Goal: Task Accomplishment & Management: Use online tool/utility

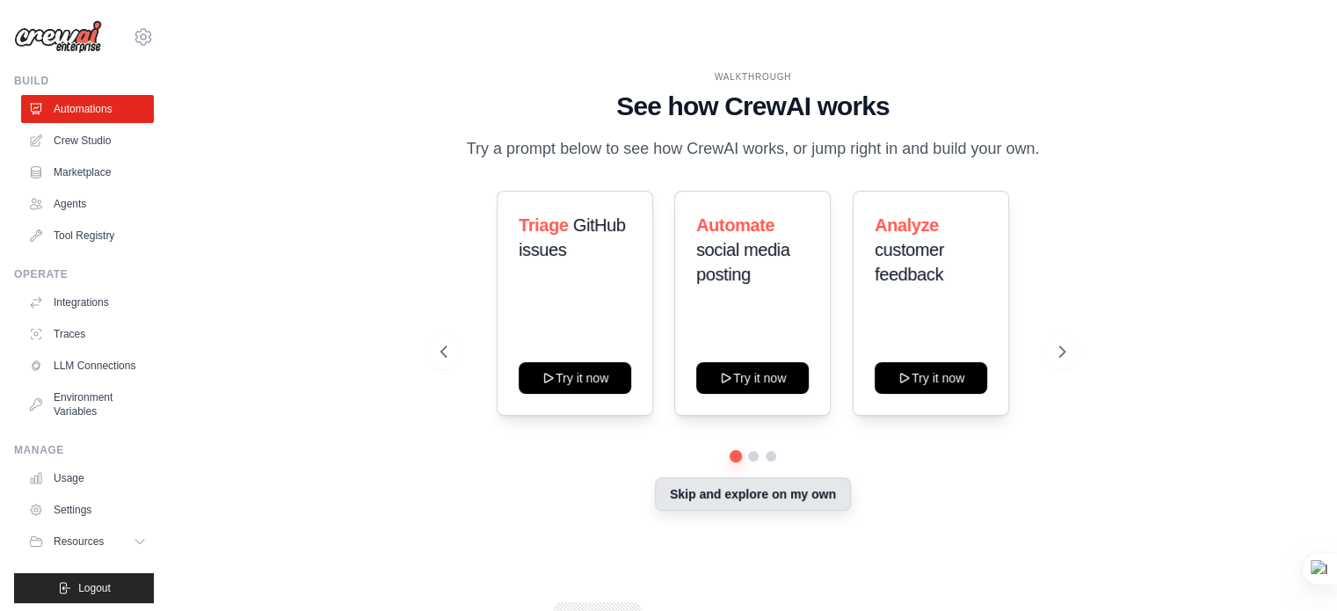
click at [805, 487] on button "Skip and explore on my own" at bounding box center [753, 493] width 196 height 33
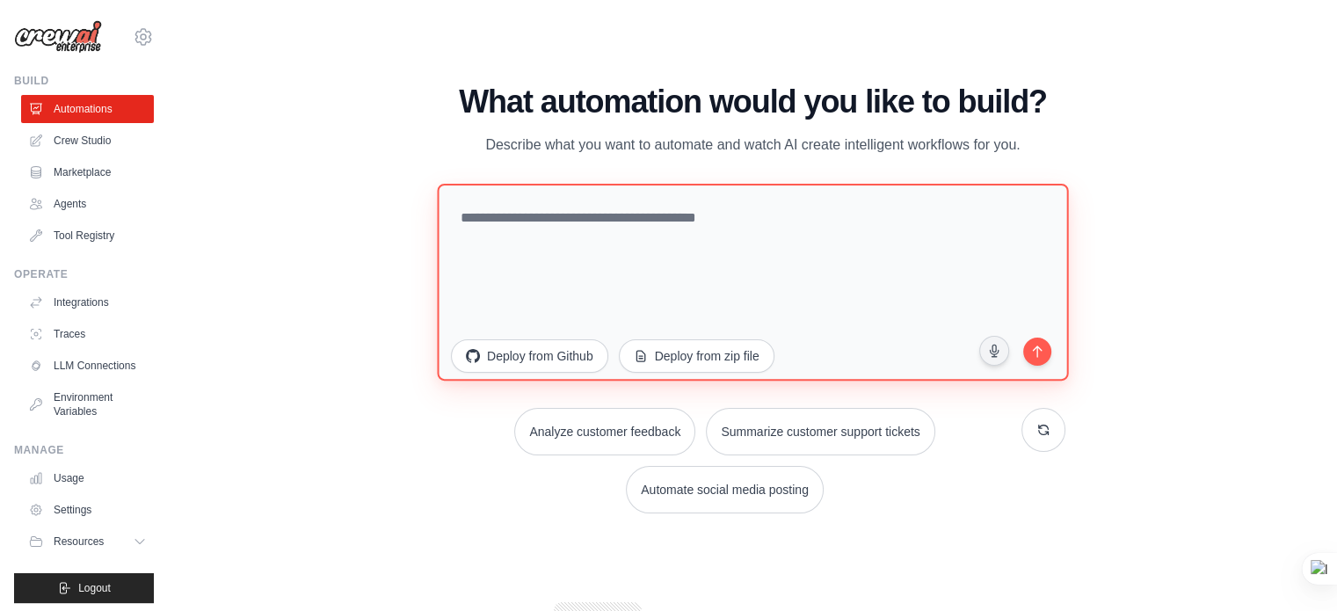
click at [712, 222] on textarea at bounding box center [752, 281] width 631 height 197
paste textarea "**********"
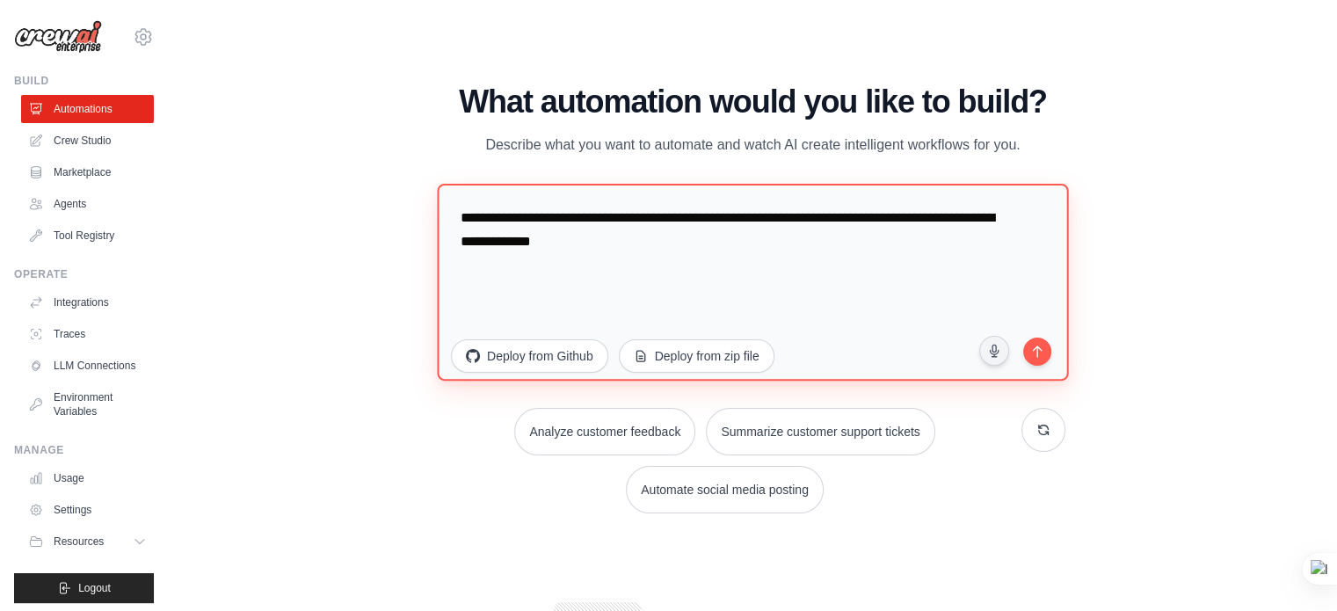
click at [779, 259] on textarea "**********" at bounding box center [752, 281] width 631 height 197
type textarea "**********"
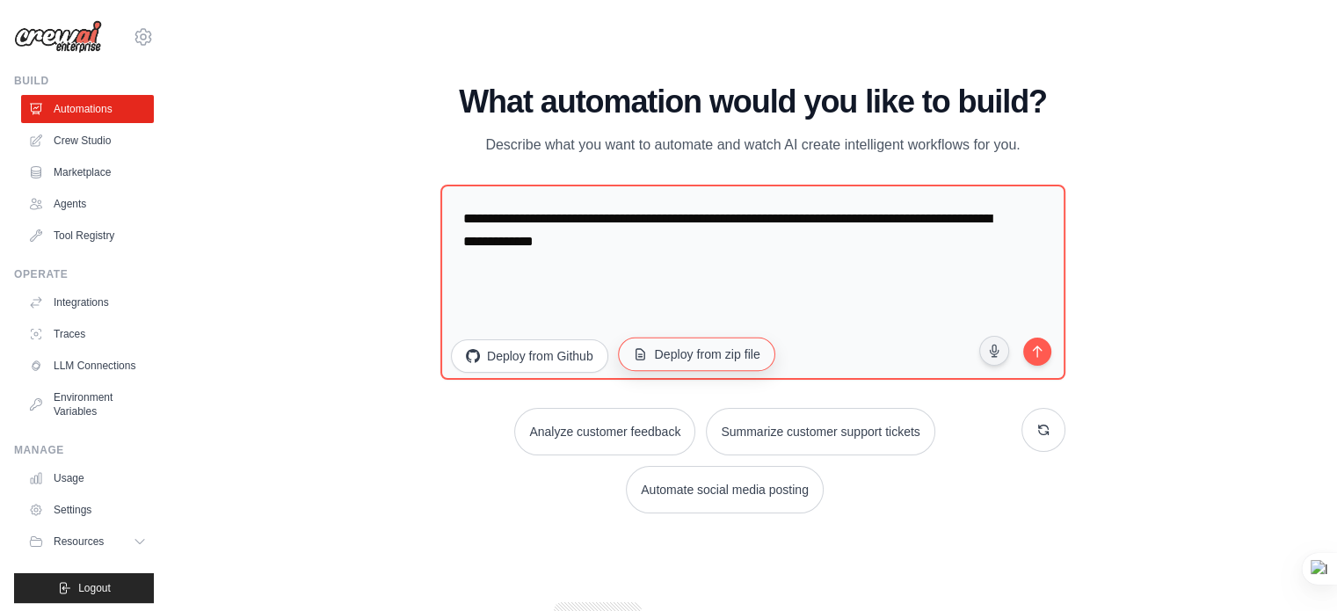
click at [705, 358] on button "Deploy from zip file" at bounding box center [696, 353] width 157 height 33
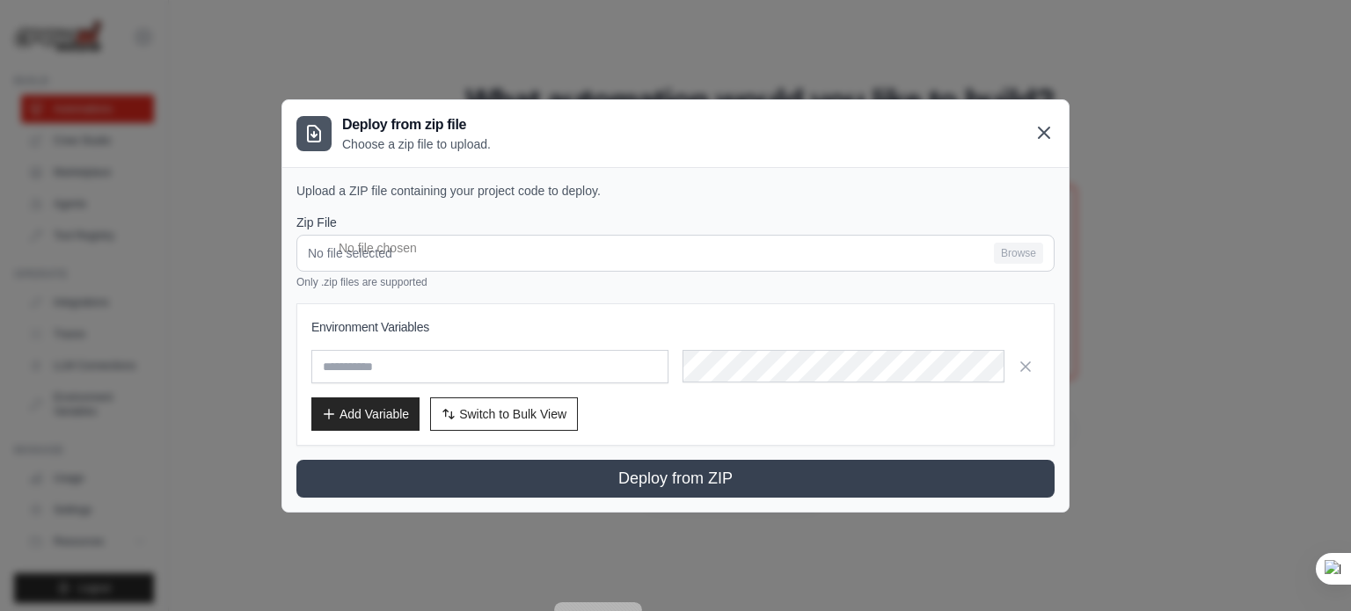
click at [1038, 135] on icon at bounding box center [1043, 132] width 21 height 21
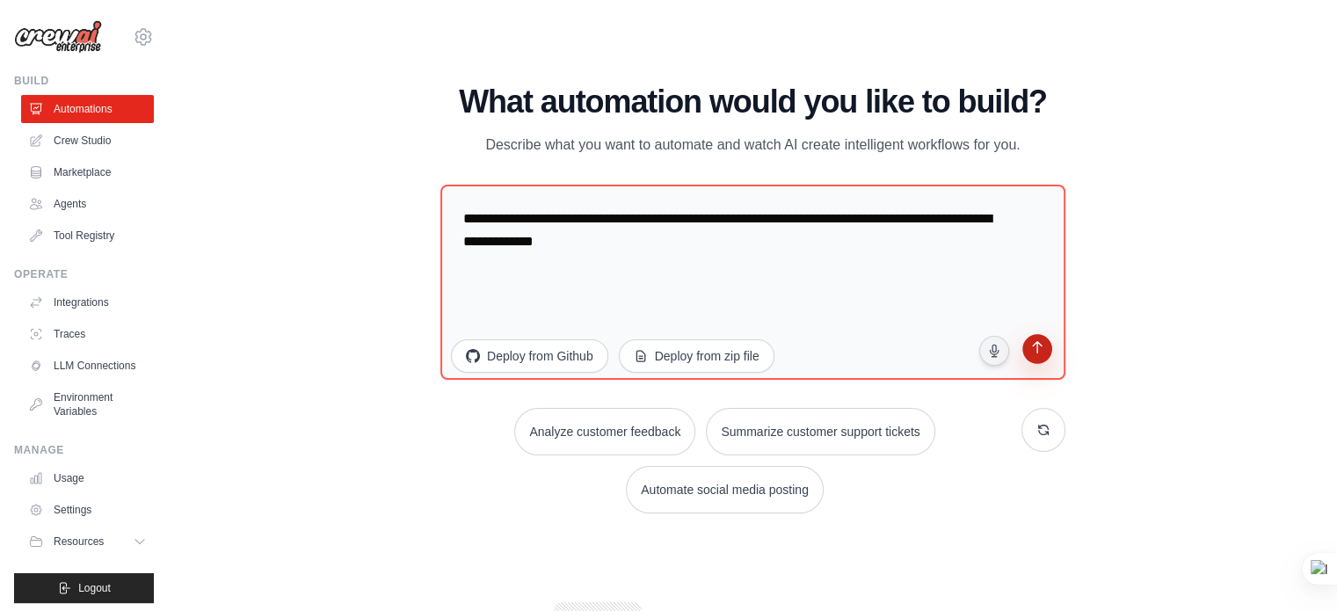
scroll to position [1, 0]
drag, startPoint x: 1042, startPoint y: 351, endPoint x: 1025, endPoint y: 352, distance: 16.7
click at [1042, 352] on icon "submit" at bounding box center [1037, 348] width 17 height 17
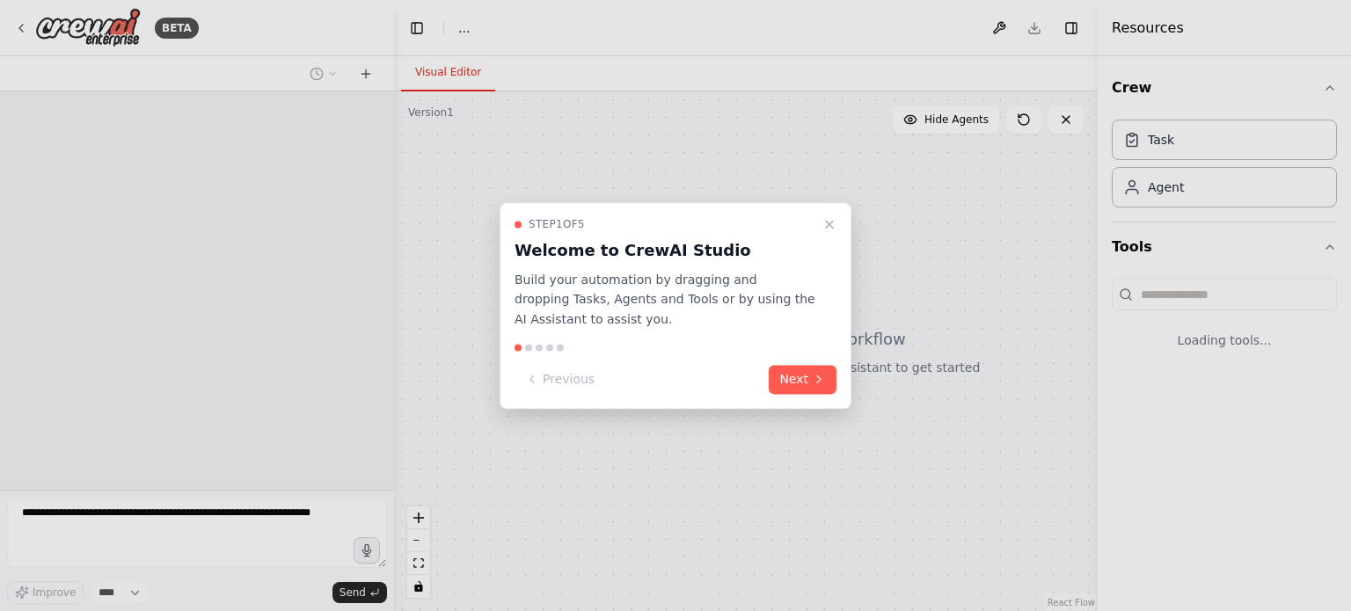
select select "****"
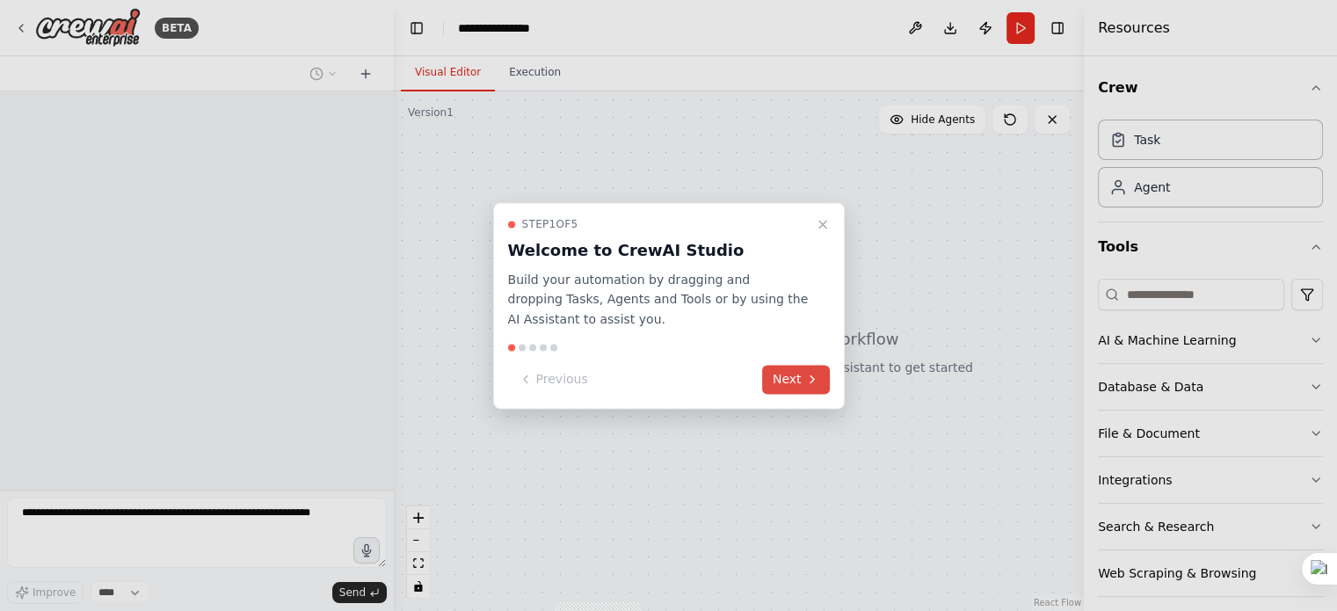
click at [809, 388] on button "Next" at bounding box center [796, 379] width 68 height 29
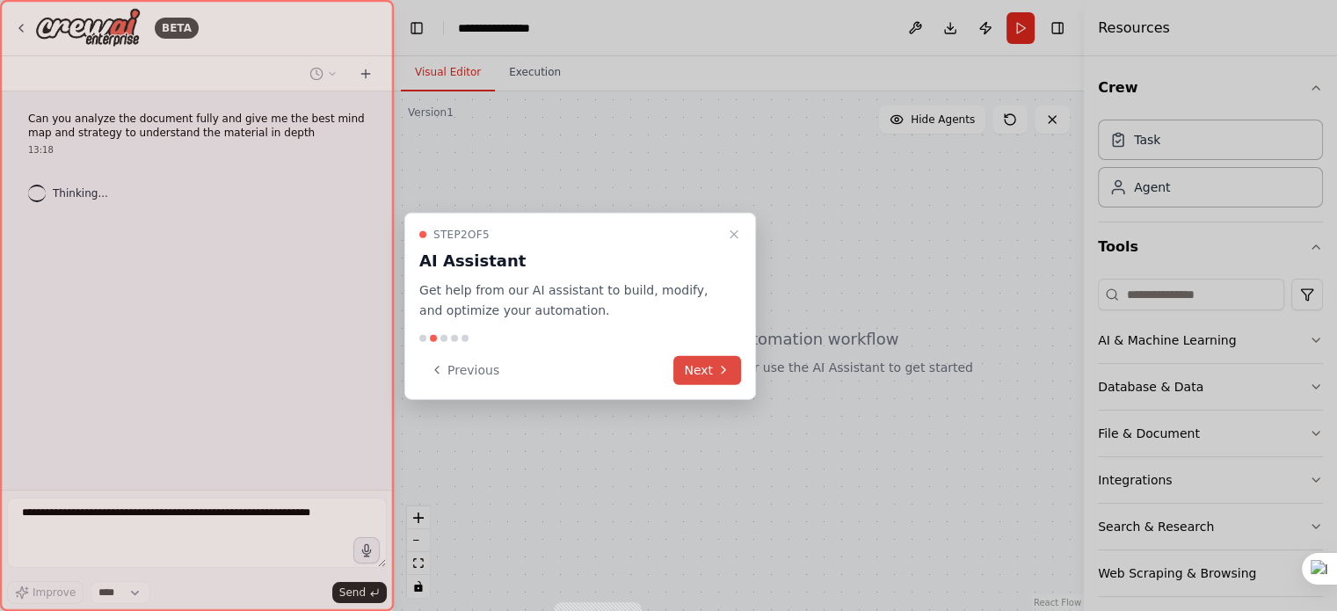
click at [711, 368] on button "Next" at bounding box center [708, 369] width 68 height 29
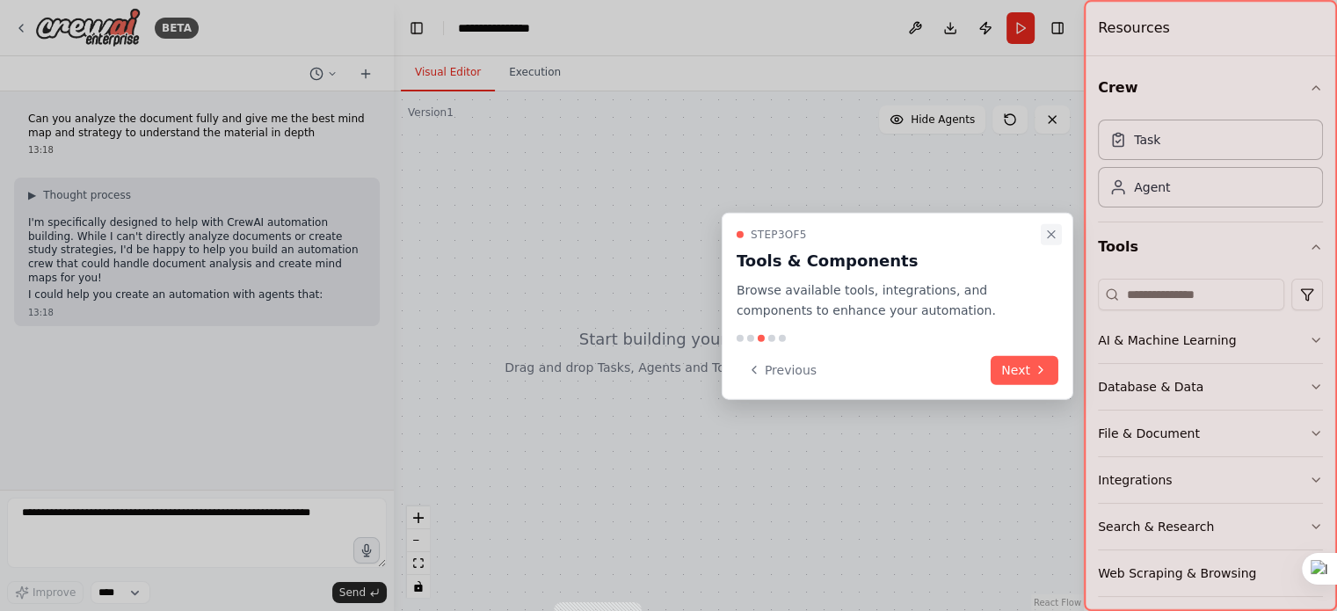
click at [1047, 225] on button "Close walkthrough" at bounding box center [1051, 234] width 21 height 21
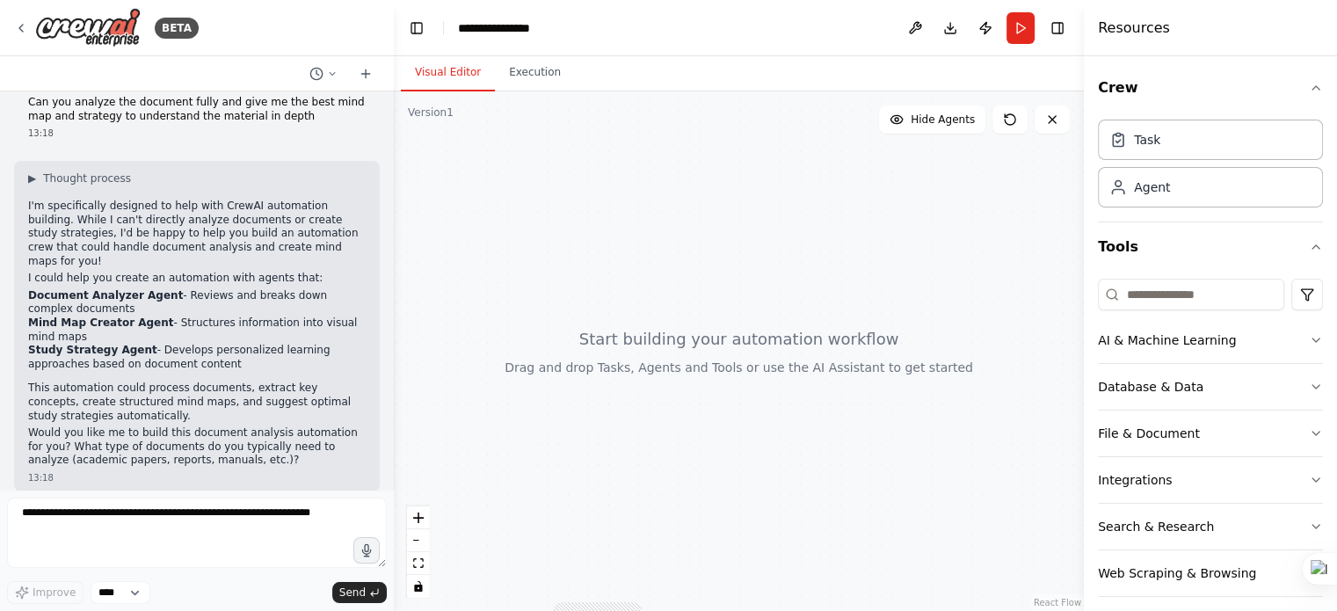
scroll to position [1, 0]
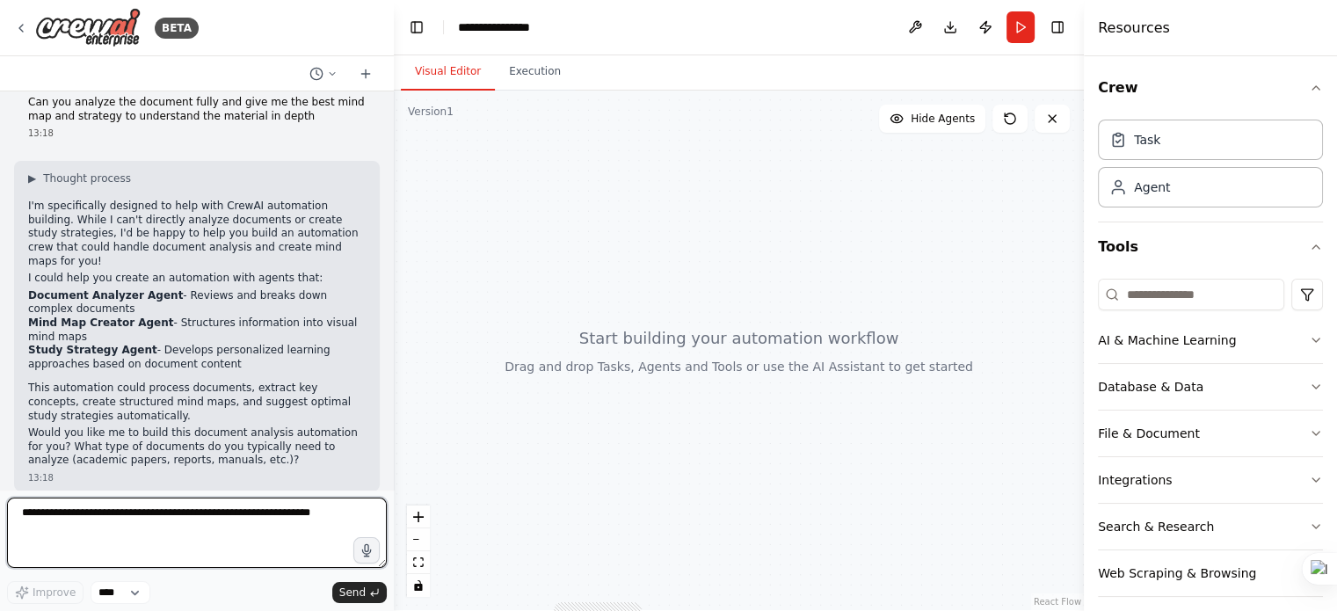
click at [177, 523] on textarea at bounding box center [197, 533] width 380 height 70
click at [306, 535] on textarea at bounding box center [197, 533] width 380 height 70
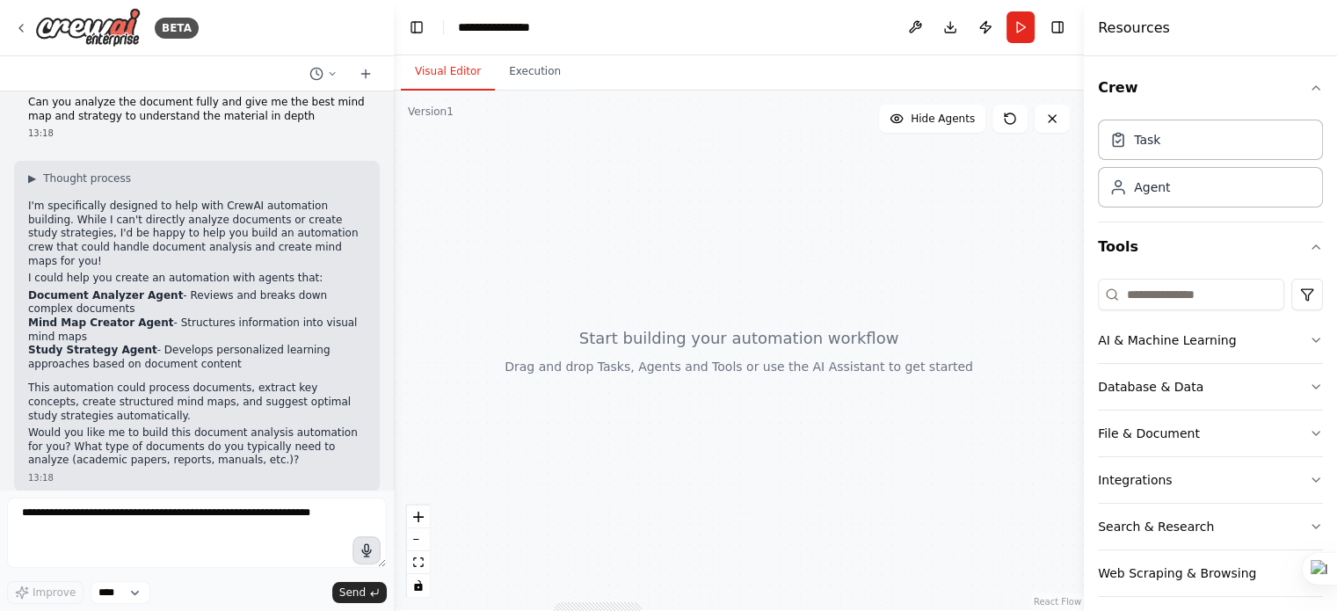
click at [367, 550] on icon "button" at bounding box center [367, 550] width 15 height 15
click at [364, 549] on circle "button" at bounding box center [367, 550] width 12 height 12
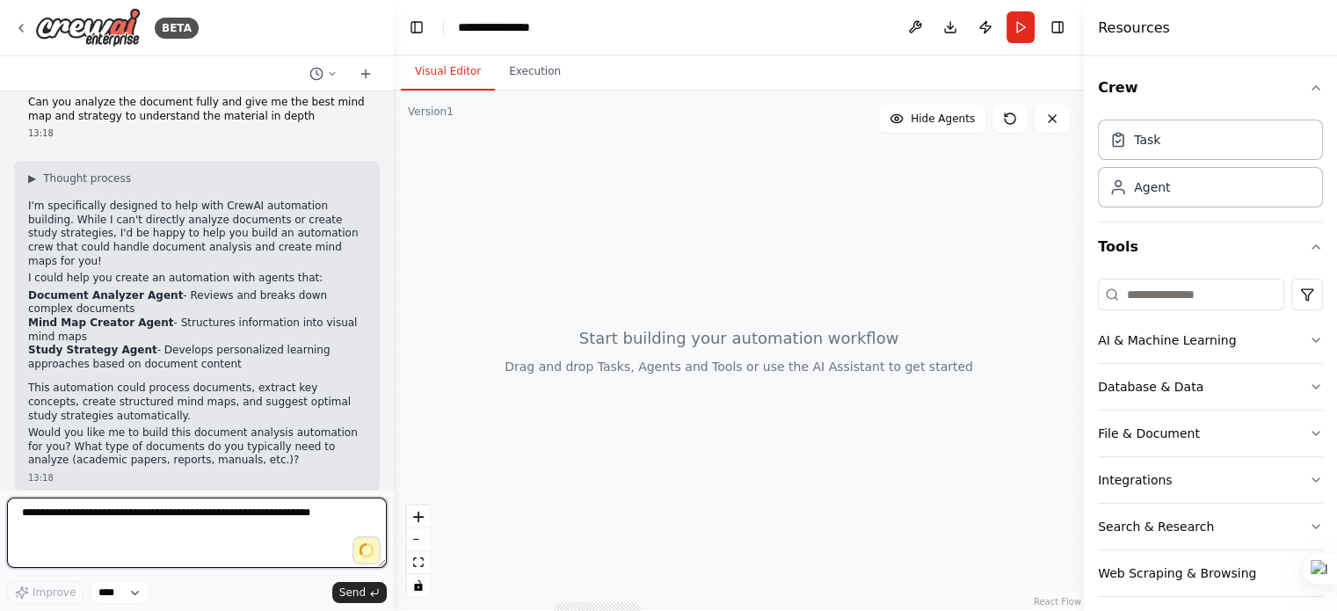
type textarea "**********"
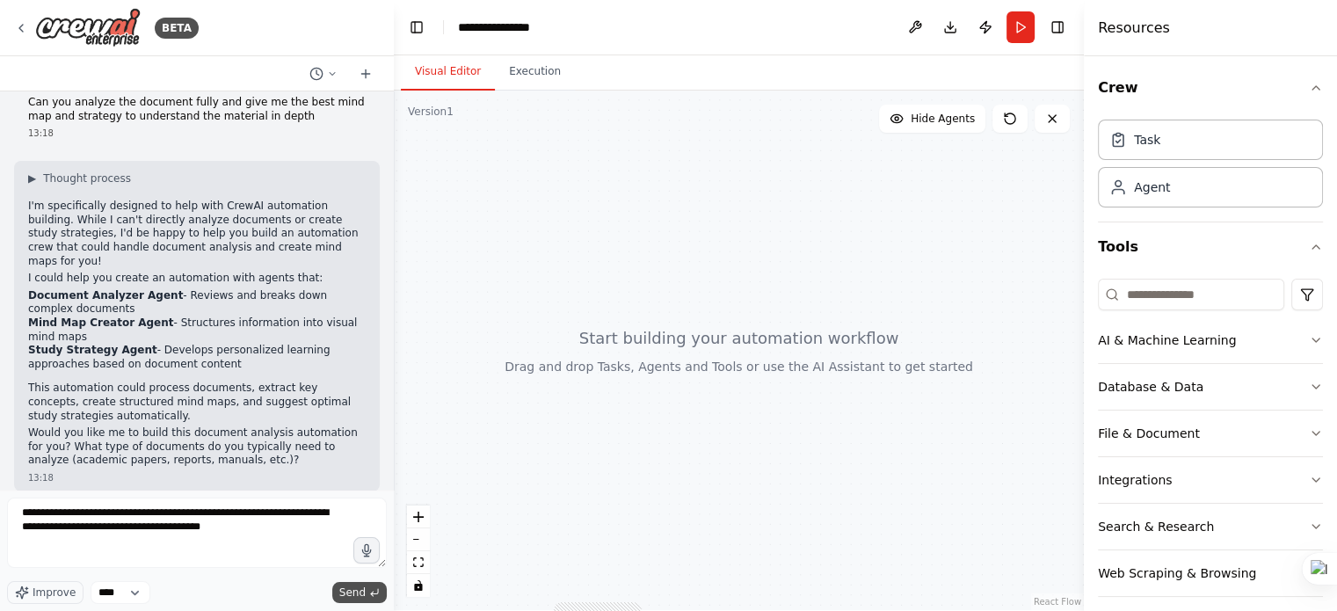
click at [353, 597] on span "Send" at bounding box center [352, 593] width 26 height 14
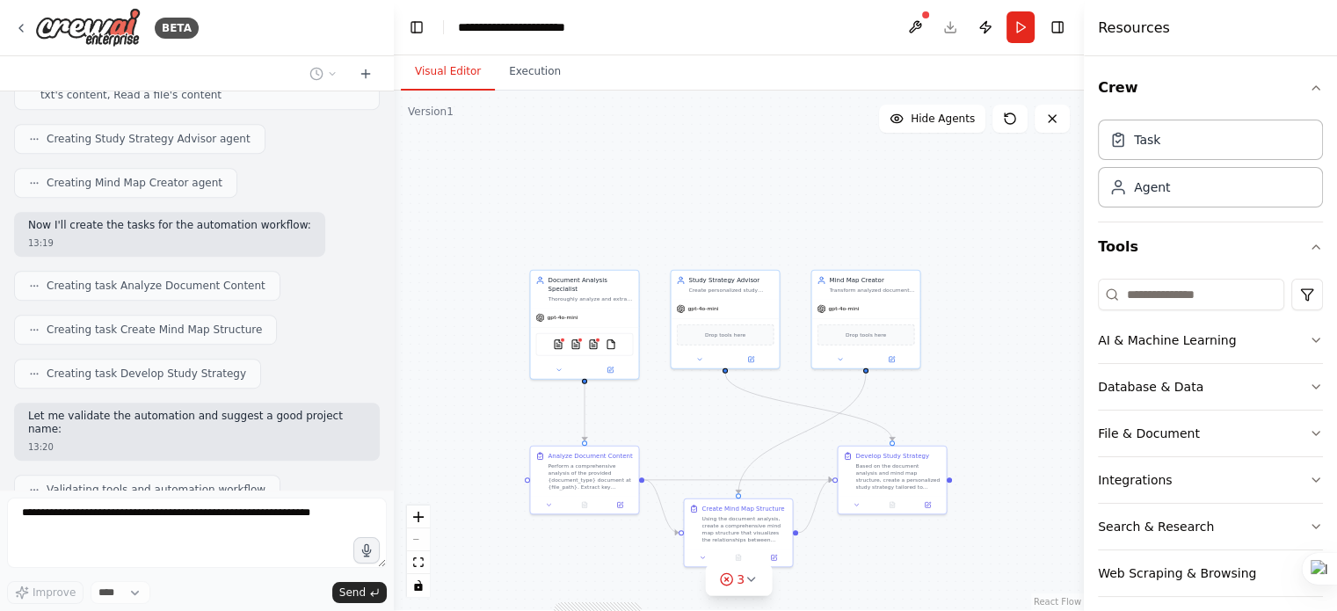
scroll to position [1022, 0]
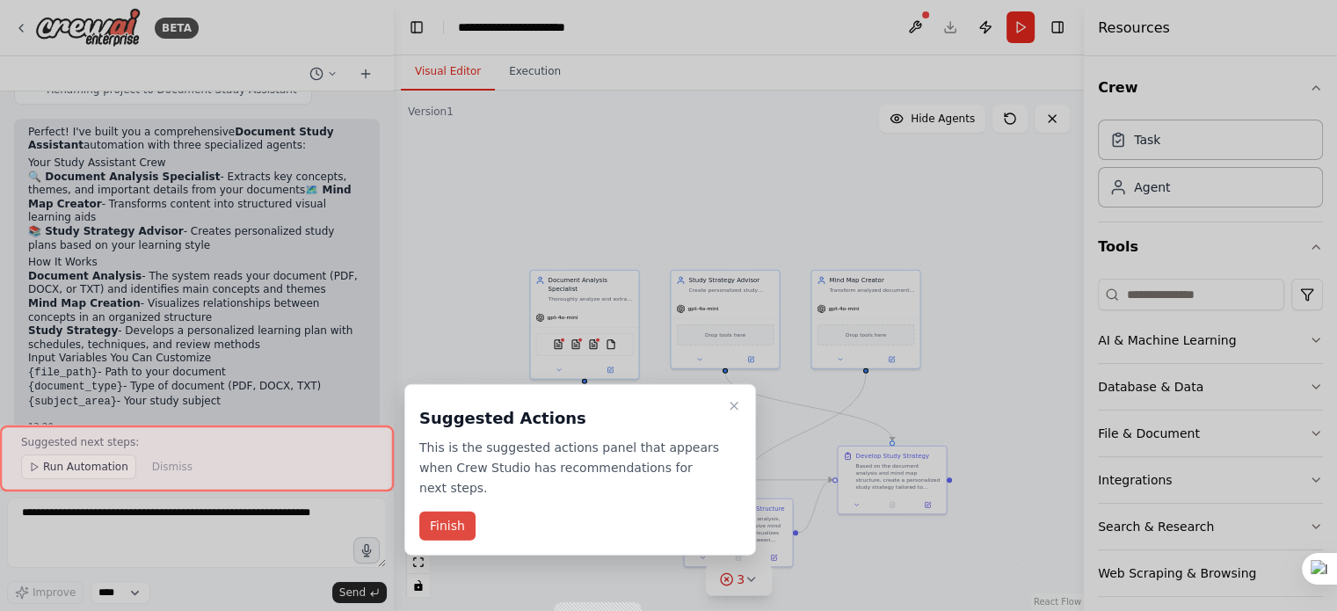
click at [455, 512] on button "Finish" at bounding box center [447, 526] width 56 height 29
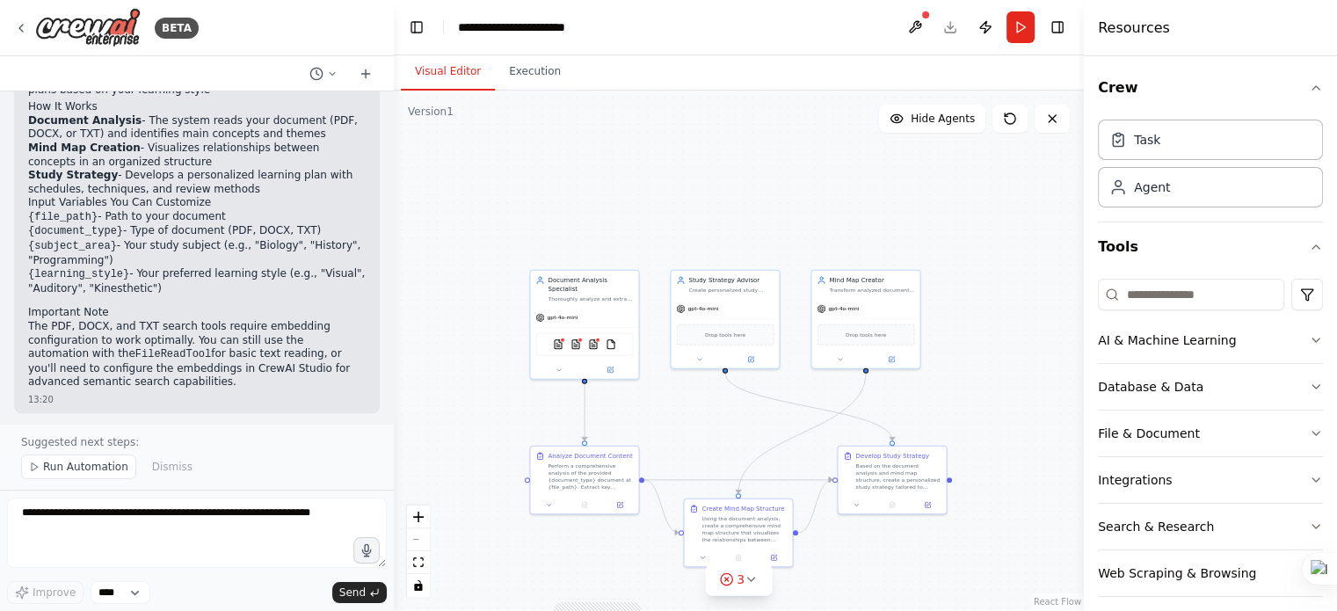
scroll to position [1592, 0]
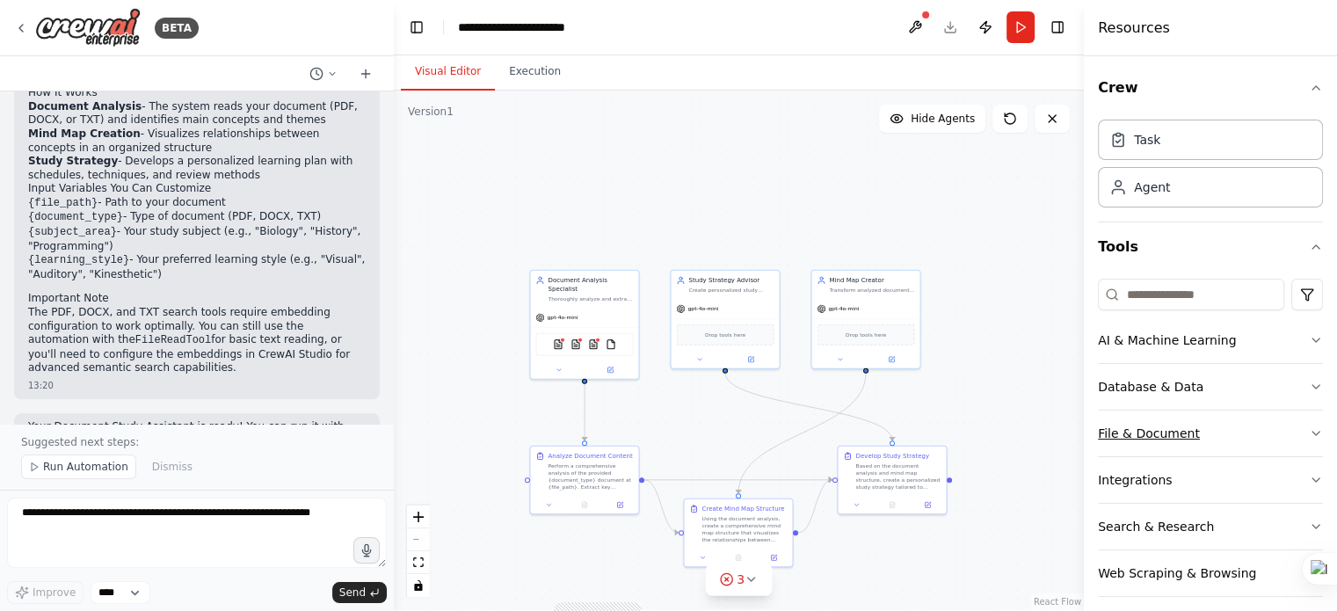
click at [1309, 435] on icon "button" at bounding box center [1316, 433] width 14 height 14
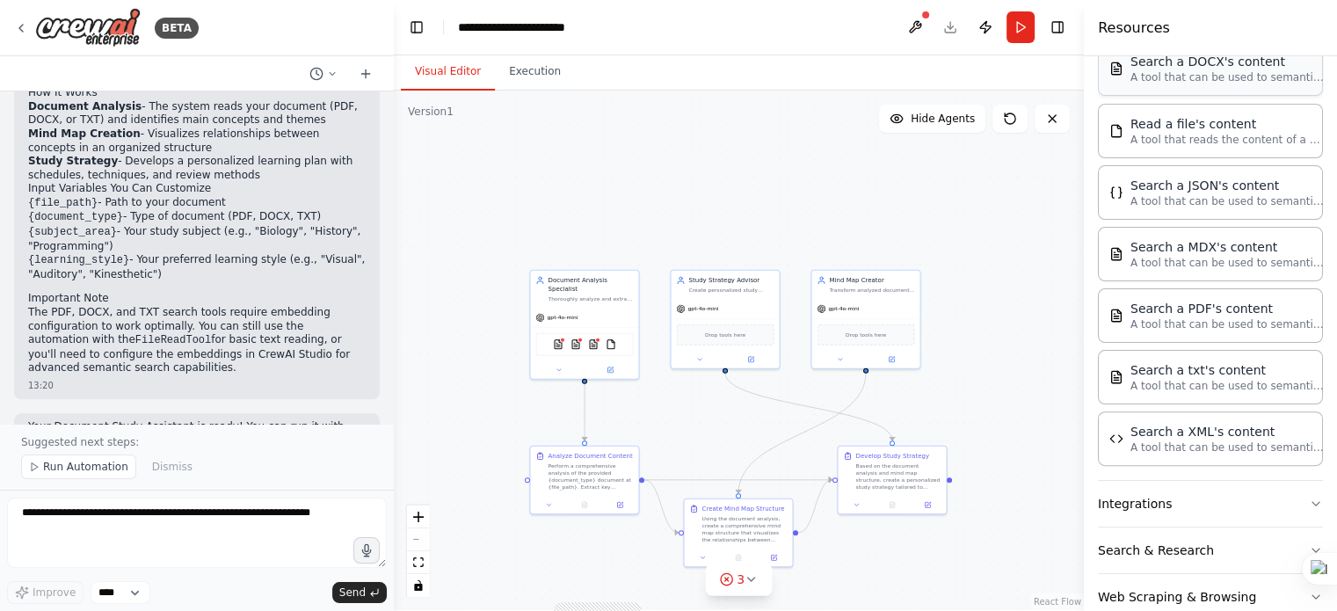
scroll to position [515, 0]
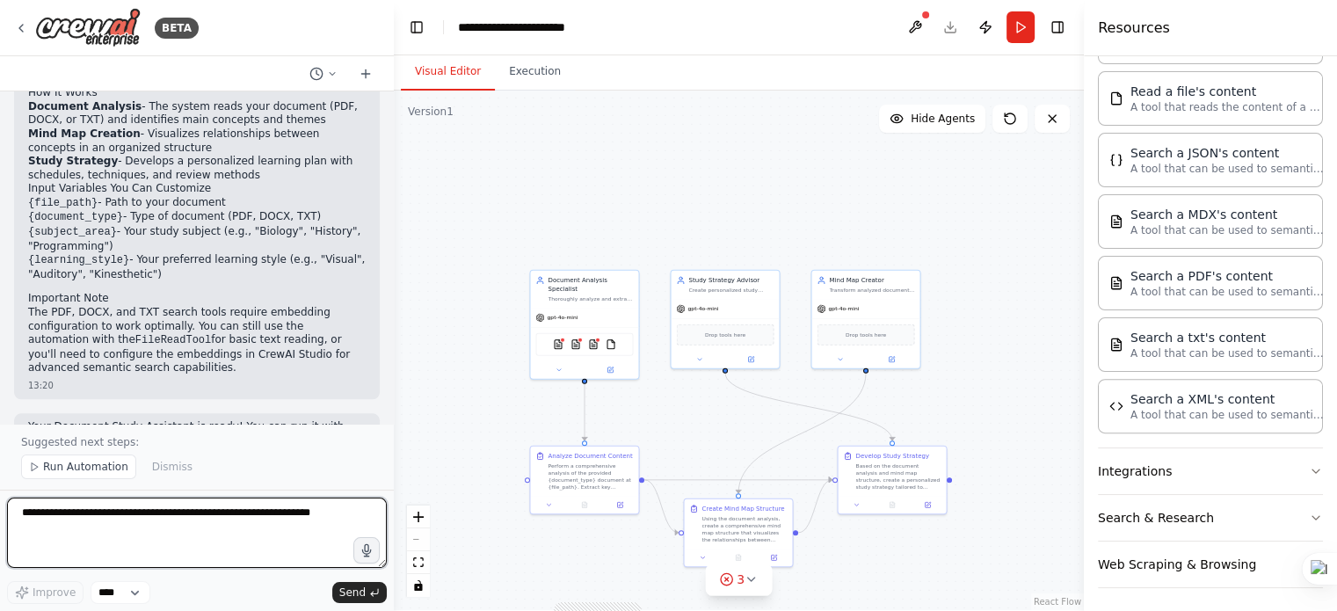
click at [148, 534] on textarea at bounding box center [197, 533] width 380 height 70
type textarea "**********"
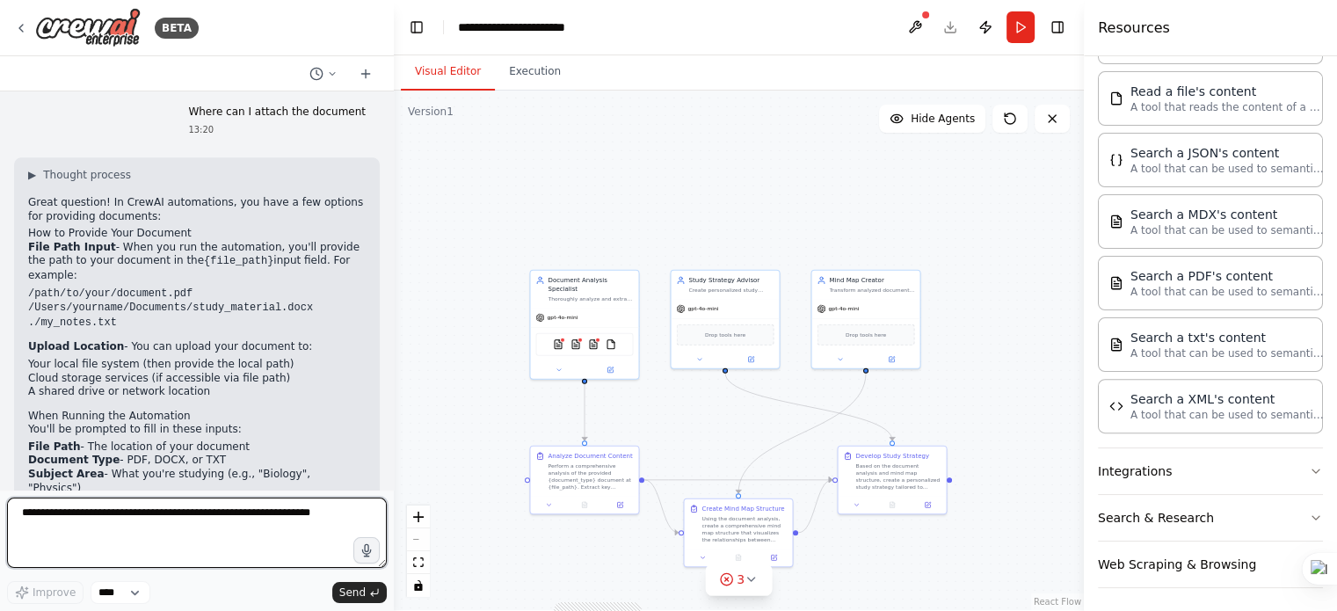
scroll to position [2114, 0]
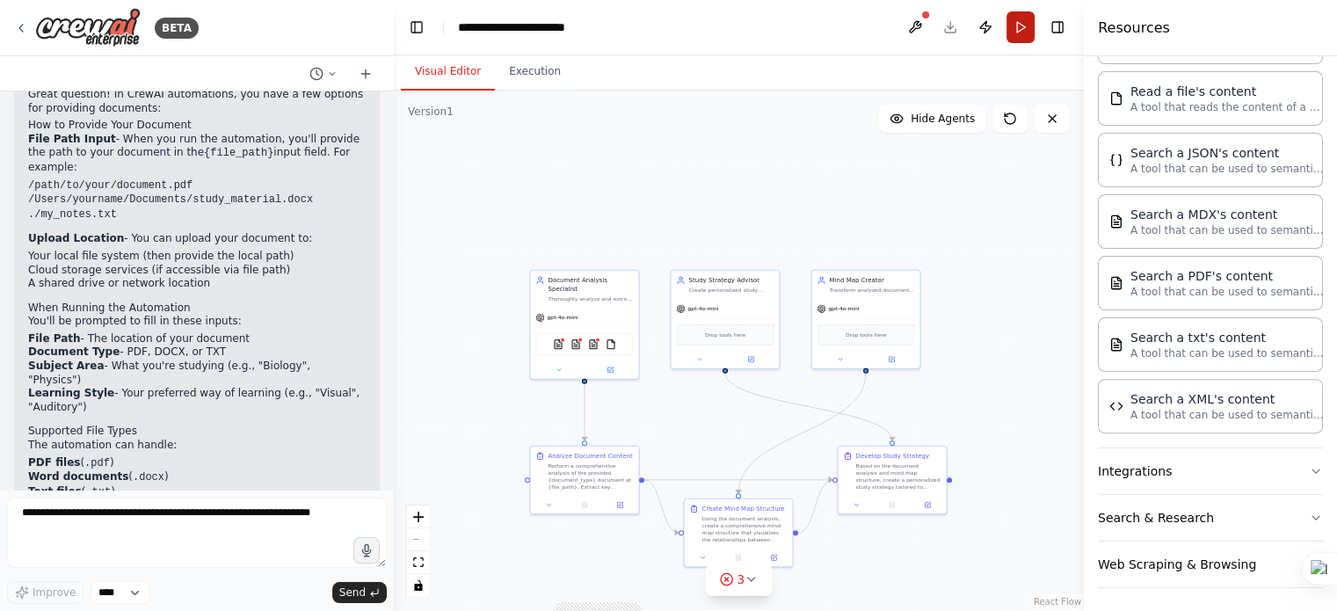
click at [1027, 23] on button "Run" at bounding box center [1021, 27] width 28 height 32
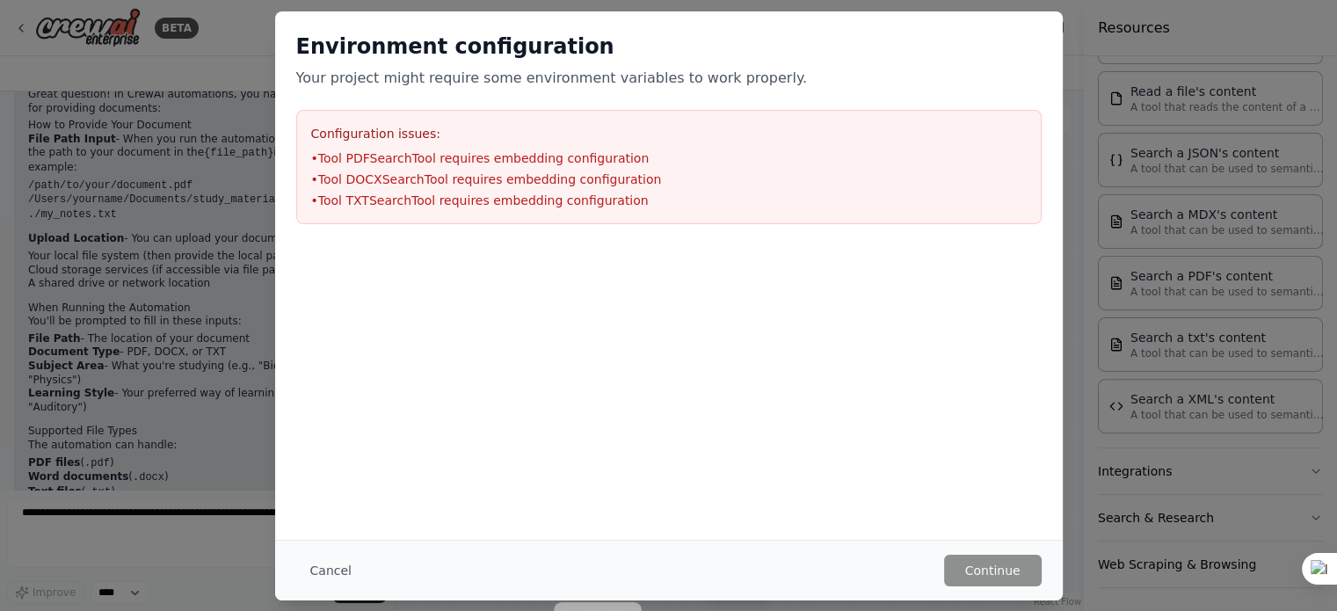
click at [370, 150] on li "• Tool PDFSearchTool requires embedding configuration" at bounding box center [669, 158] width 716 height 18
drag, startPoint x: 475, startPoint y: 136, endPoint x: 619, endPoint y: 186, distance: 152.7
click at [480, 137] on h3 "Configuration issues:" at bounding box center [669, 134] width 716 height 18
click at [693, 273] on div at bounding box center [669, 333] width 788 height 176
click at [331, 572] on button "Cancel" at bounding box center [330, 571] width 69 height 32
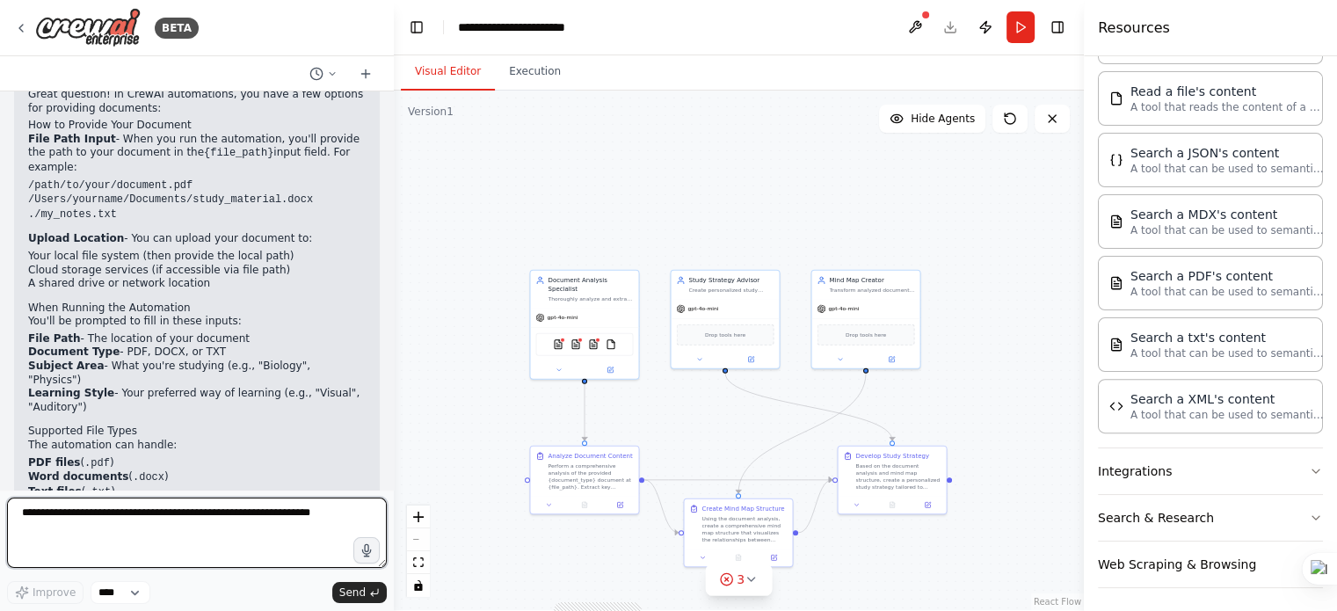
click at [320, 516] on textarea at bounding box center [197, 533] width 380 height 70
type textarea "**********"
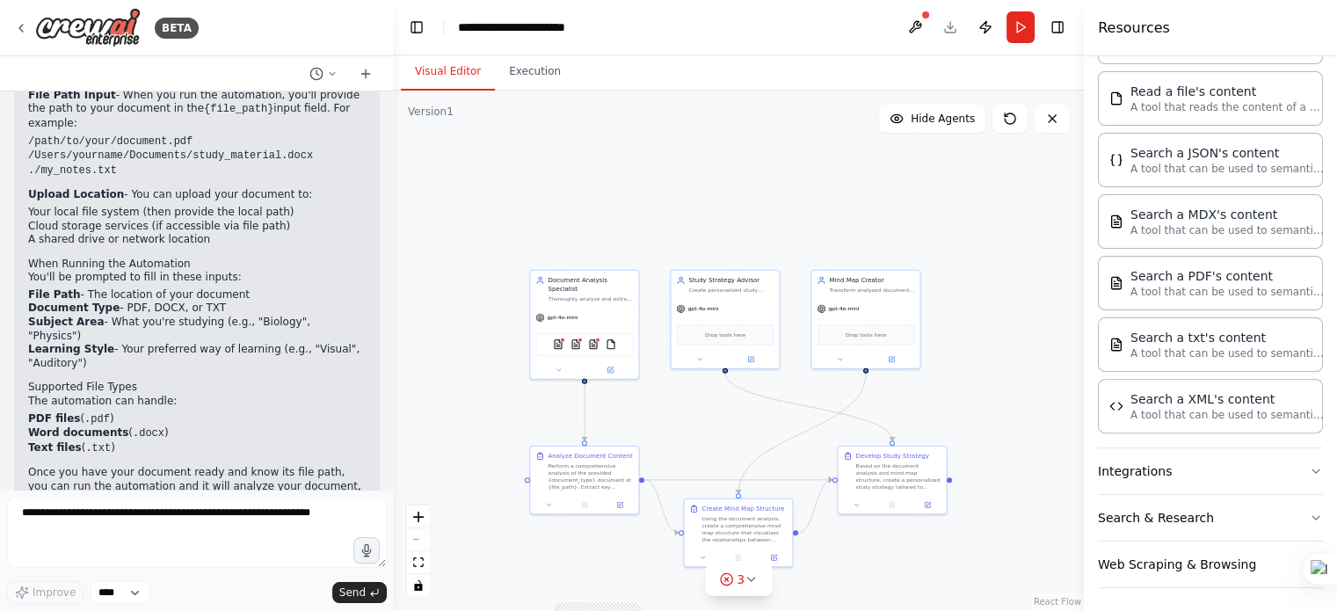
scroll to position [2218, 0]
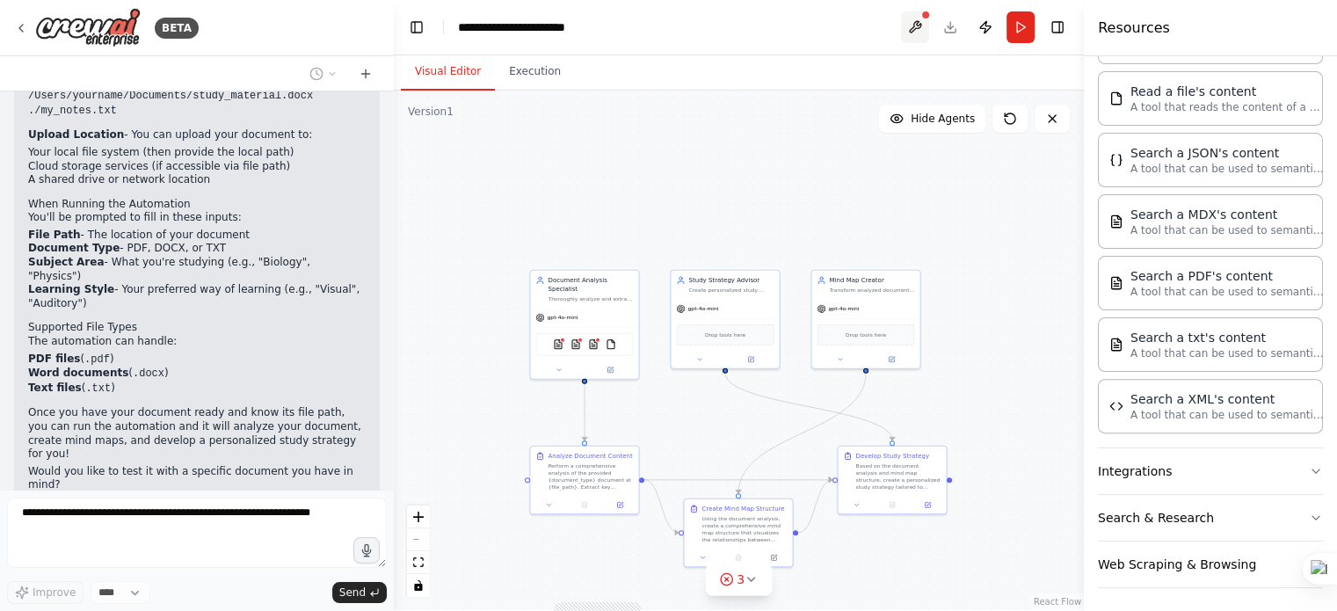
click at [919, 17] on button at bounding box center [915, 27] width 28 height 32
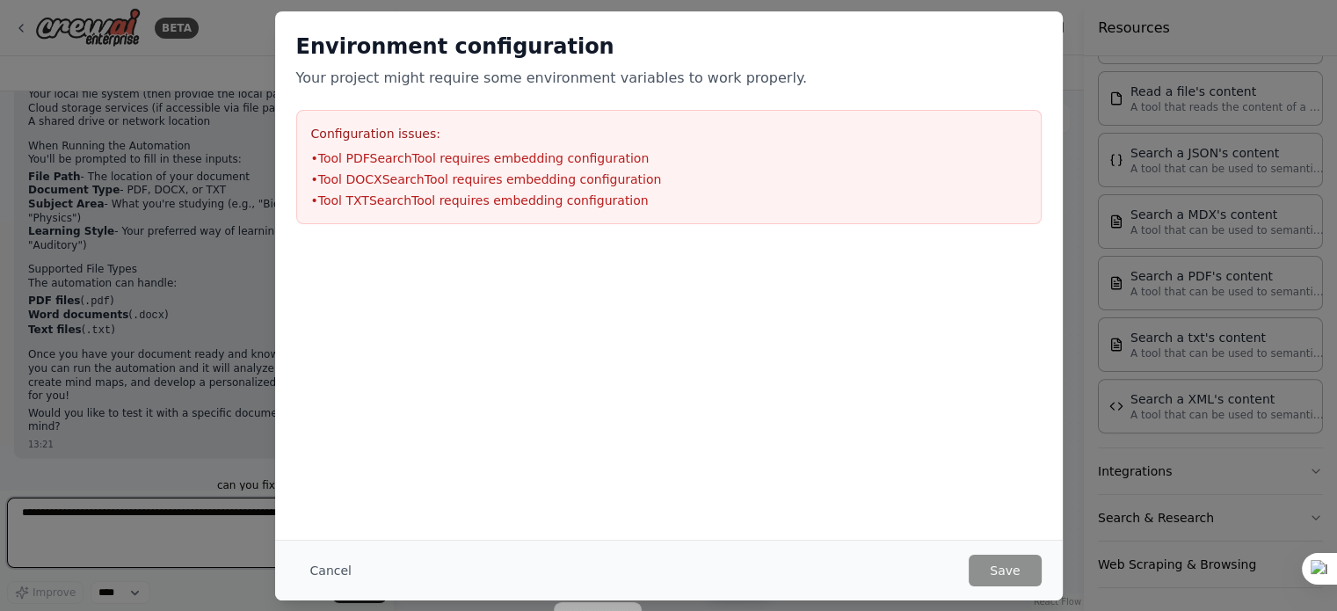
scroll to position [2290, 0]
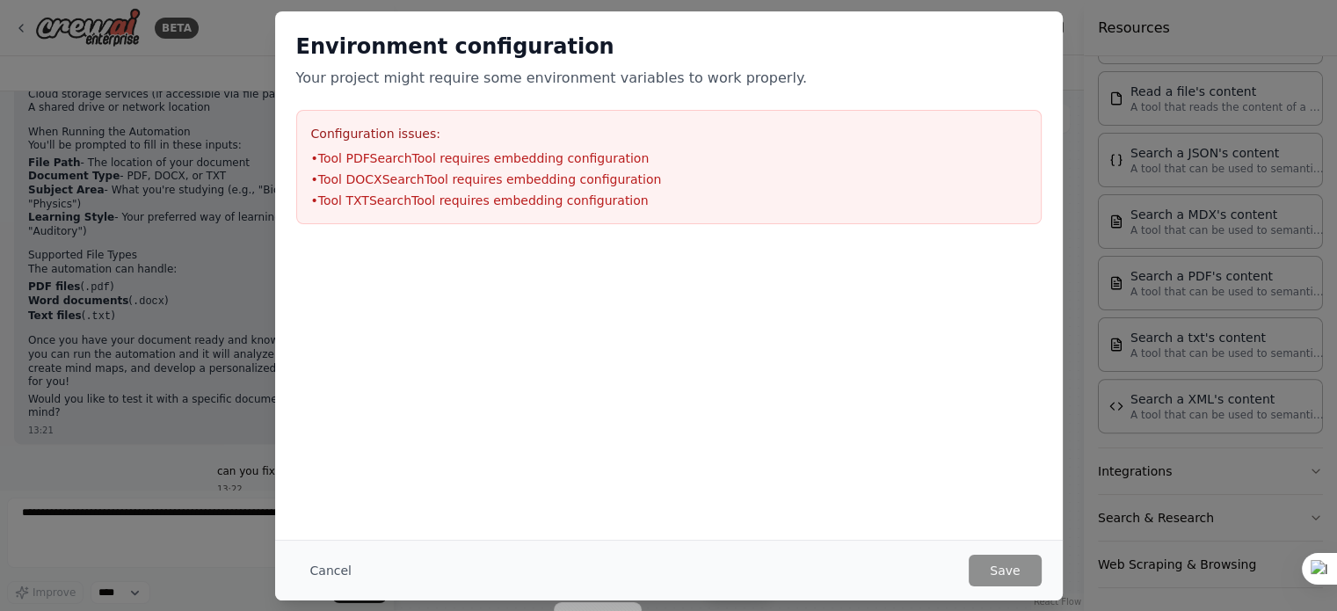
click at [1217, 293] on div "Environment configuration Your project might require some environment variables…" at bounding box center [668, 305] width 1337 height 611
click at [176, 388] on div "Environment configuration Your project might require some environment variables…" at bounding box center [668, 305] width 1337 height 611
click at [326, 569] on button "Cancel" at bounding box center [330, 571] width 69 height 32
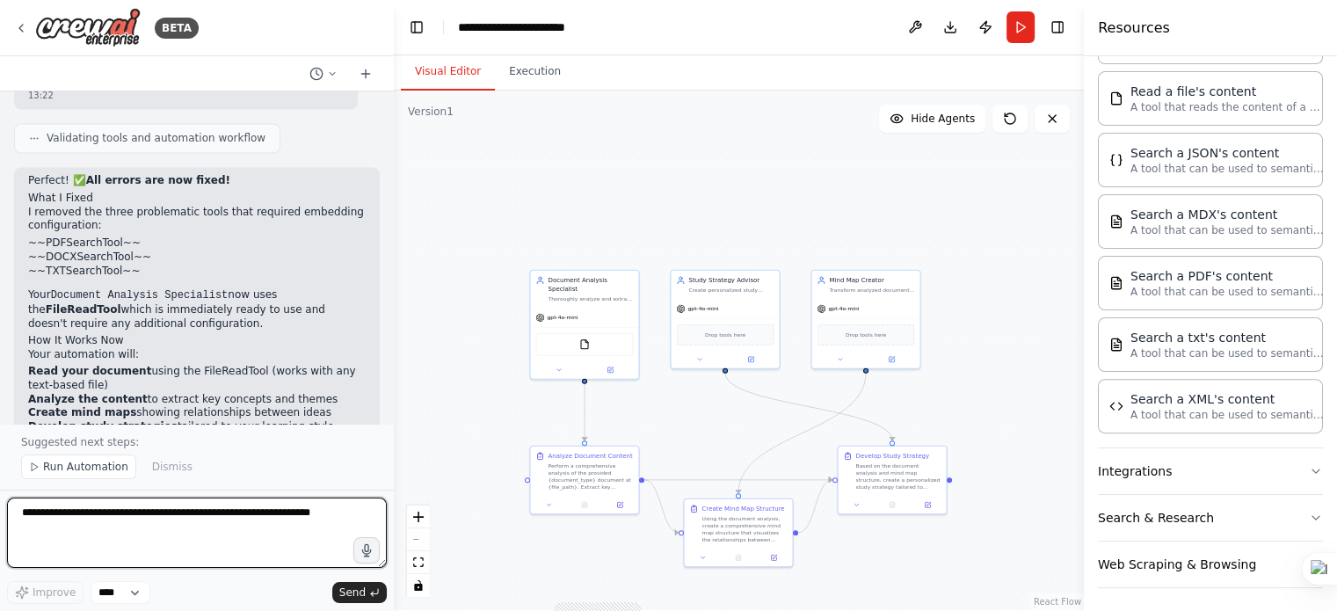
scroll to position [3193, 0]
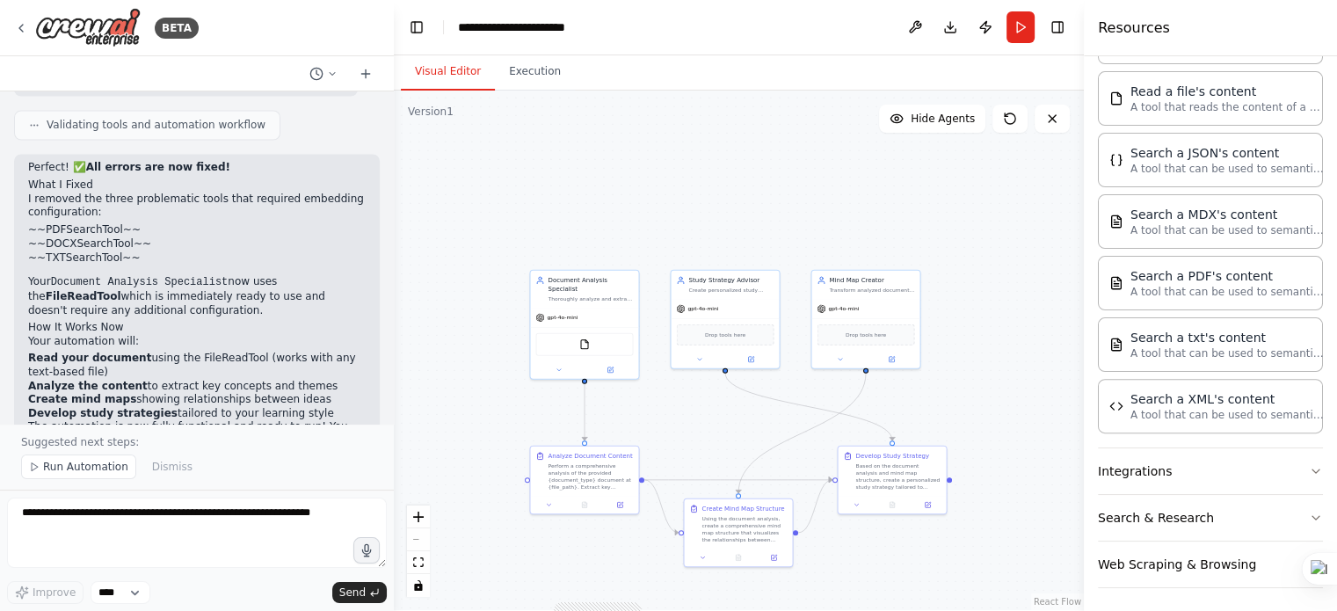
click at [72, 462] on span "Run Automation" at bounding box center [85, 467] width 85 height 14
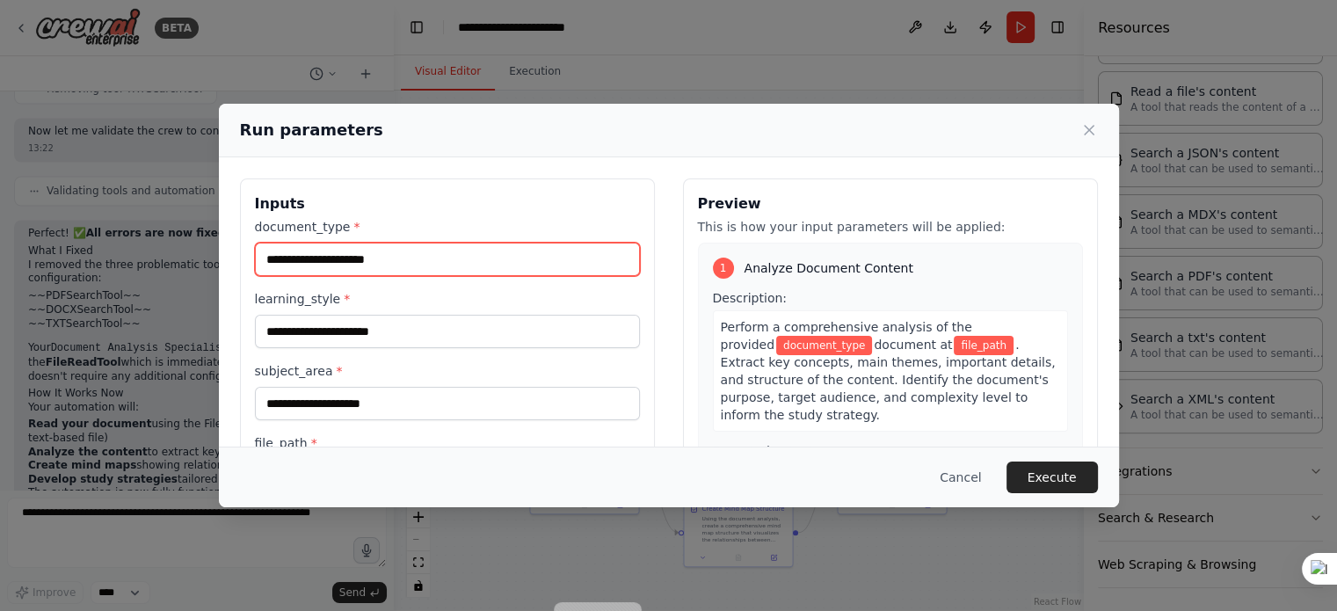
click at [408, 257] on input "document_type *" at bounding box center [447, 259] width 385 height 33
type input "**********"
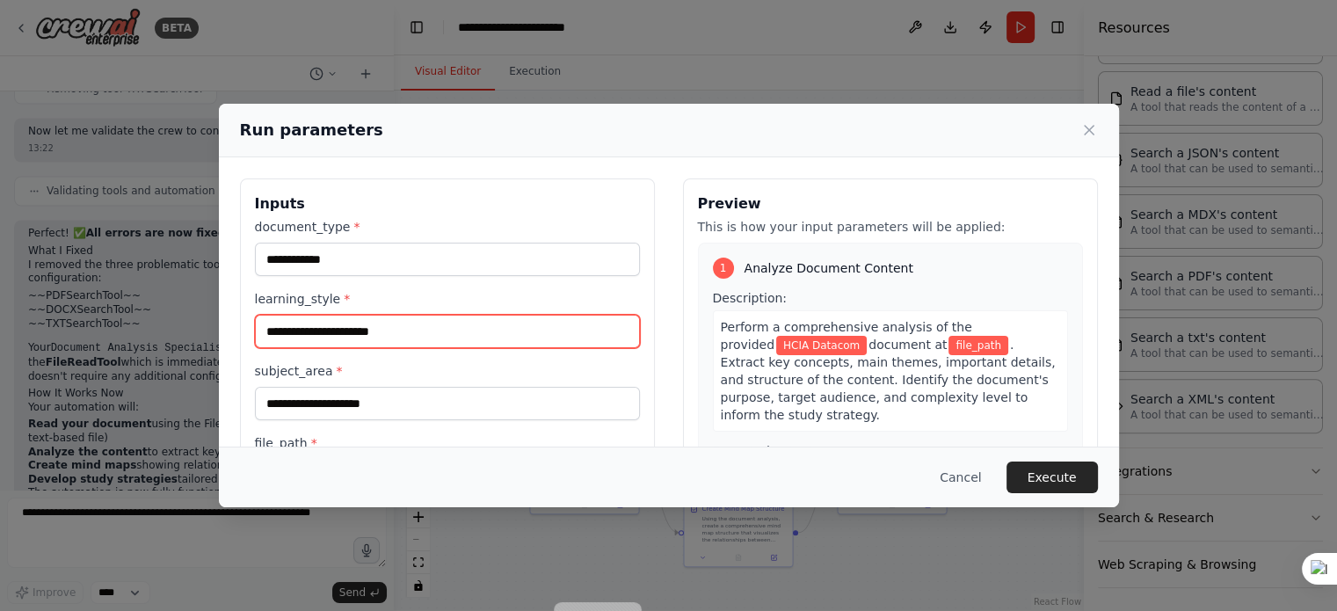
click at [407, 337] on input "learning_style *" at bounding box center [447, 331] width 385 height 33
paste input "**********"
type input "**********"
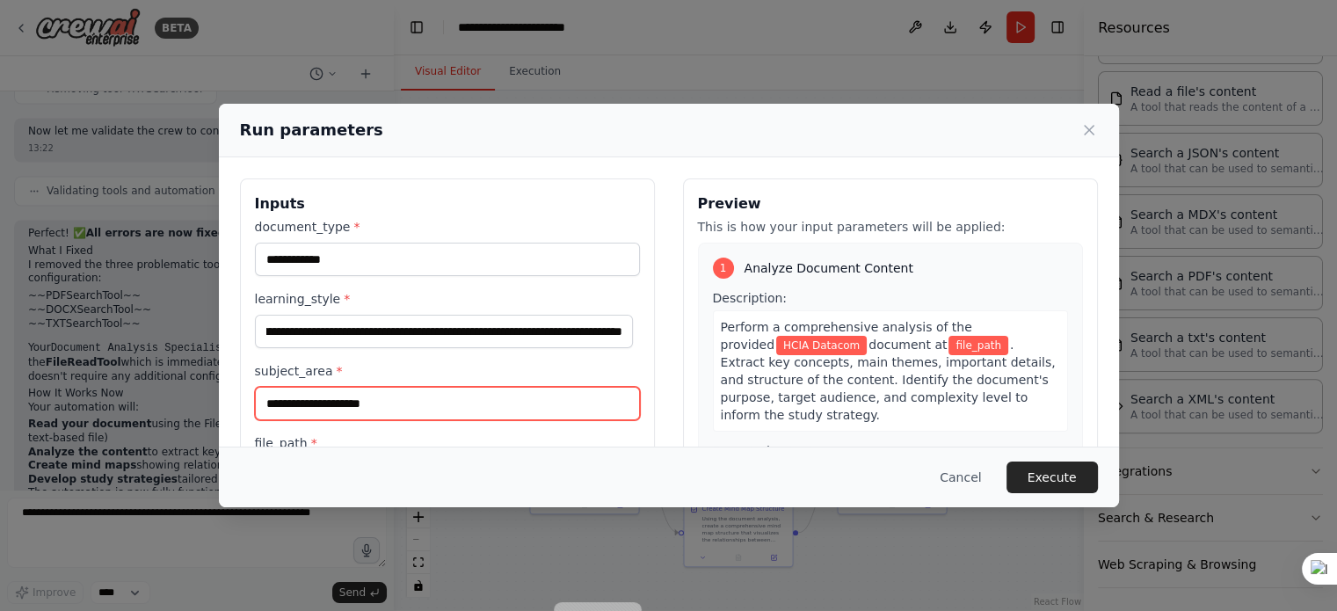
click at [405, 397] on input "subject_area *" at bounding box center [447, 403] width 385 height 33
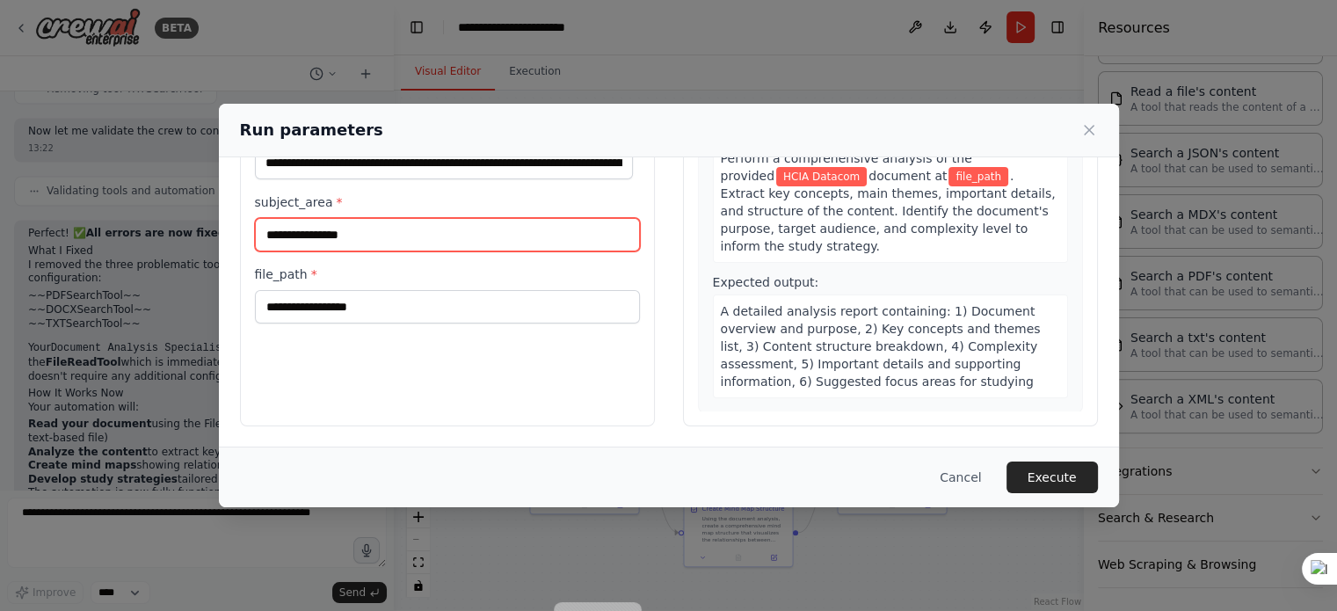
type input "**********"
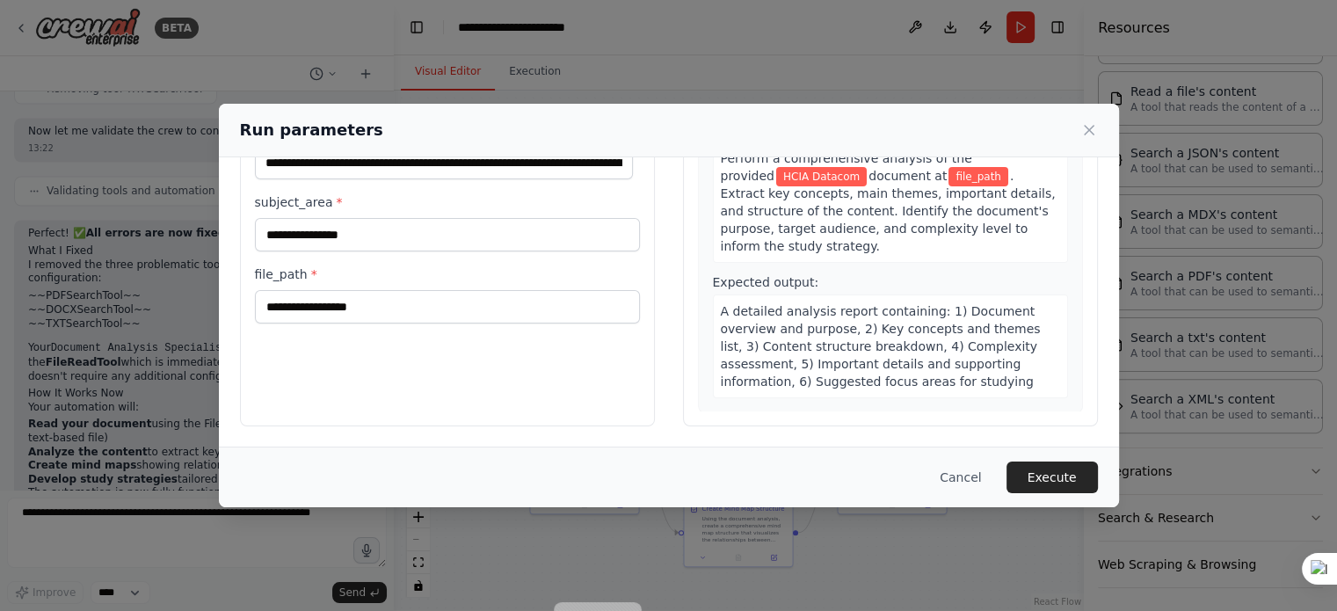
click at [381, 286] on div "file_path *" at bounding box center [447, 295] width 385 height 58
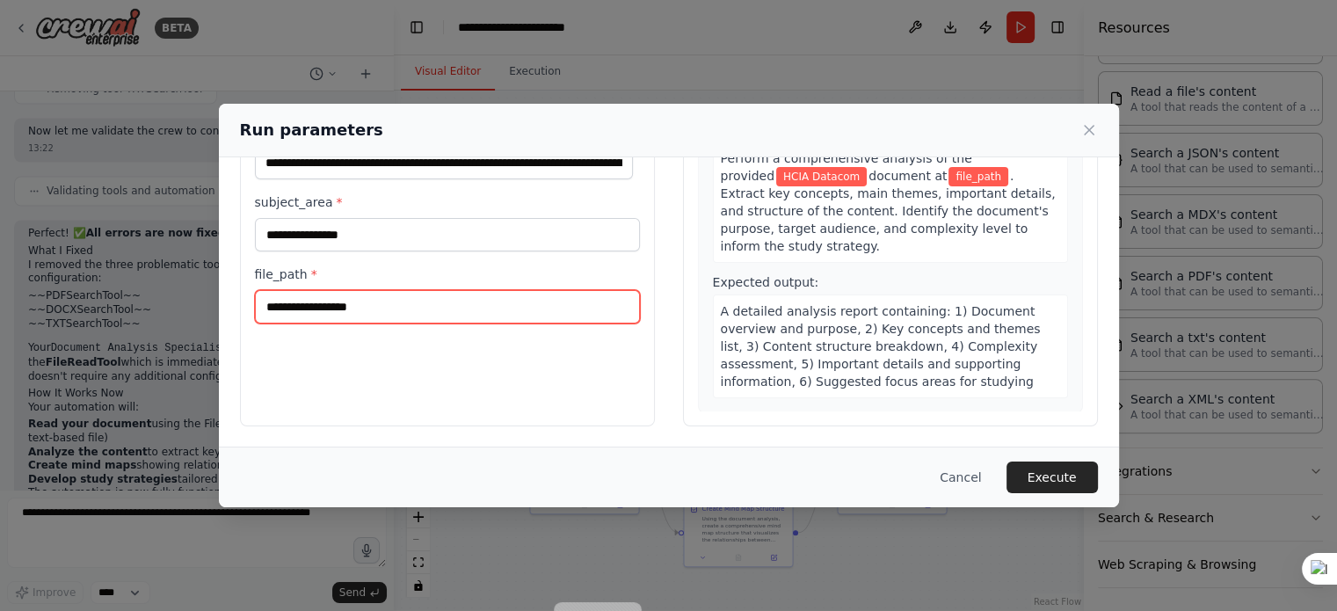
click at [379, 297] on input "file_path *" at bounding box center [447, 306] width 385 height 33
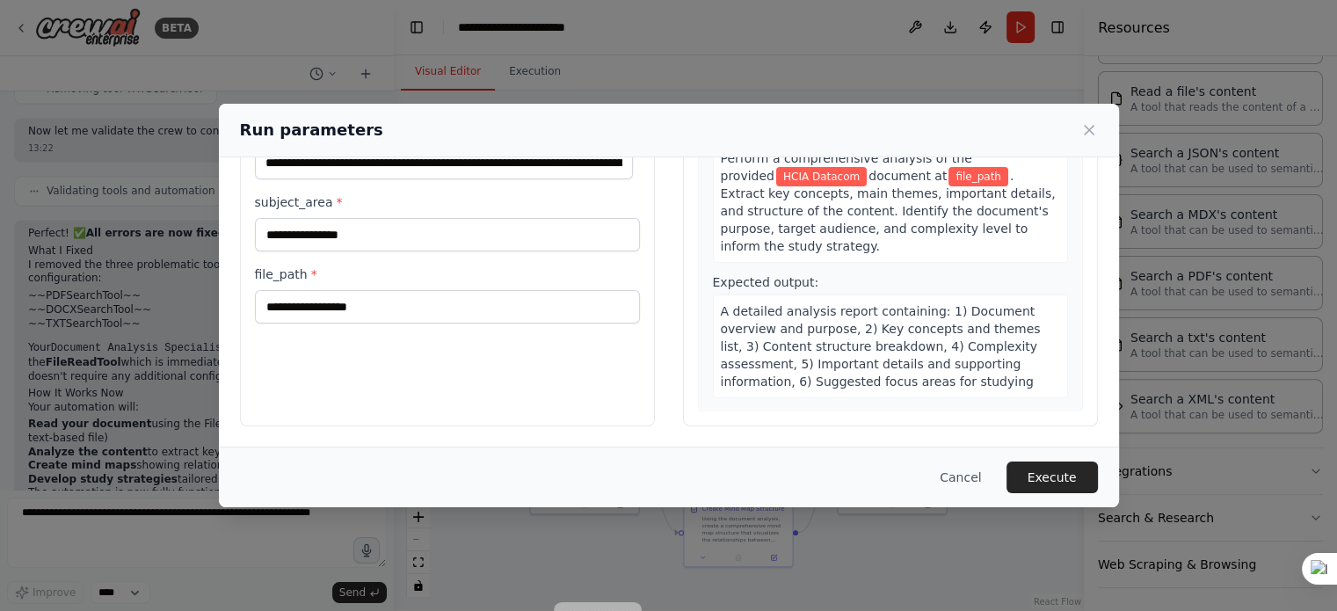
click at [247, 385] on div "**********" at bounding box center [447, 218] width 415 height 417
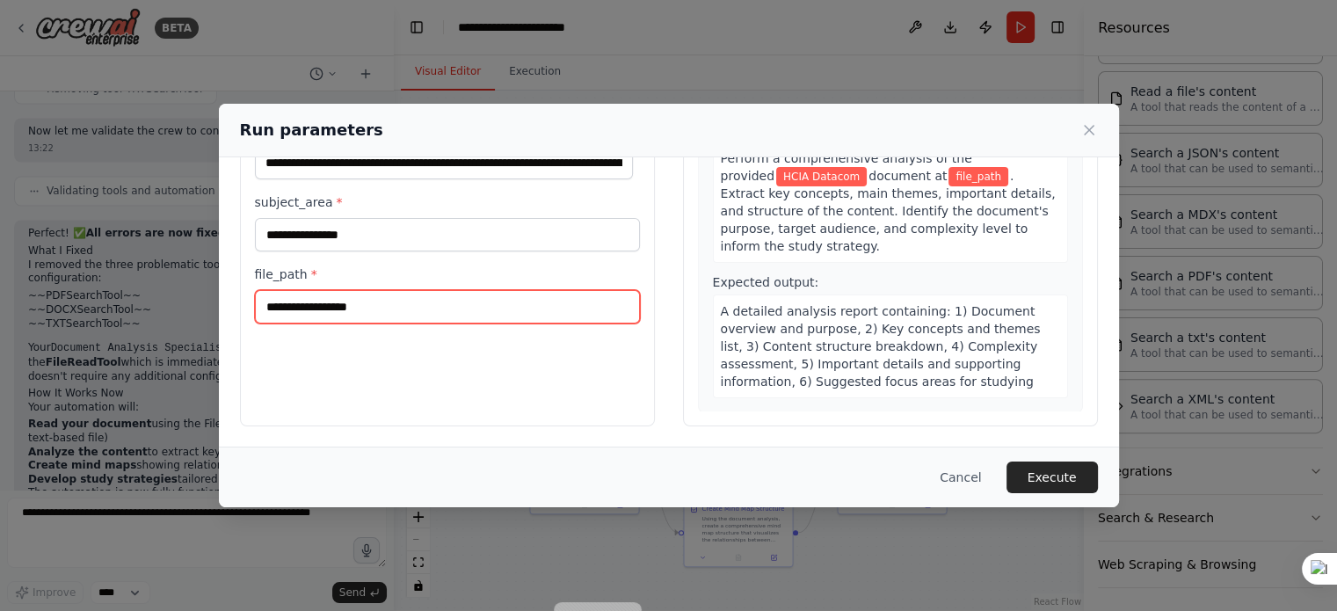
click at [390, 291] on input "file_path *" at bounding box center [447, 306] width 385 height 33
paste input "**********"
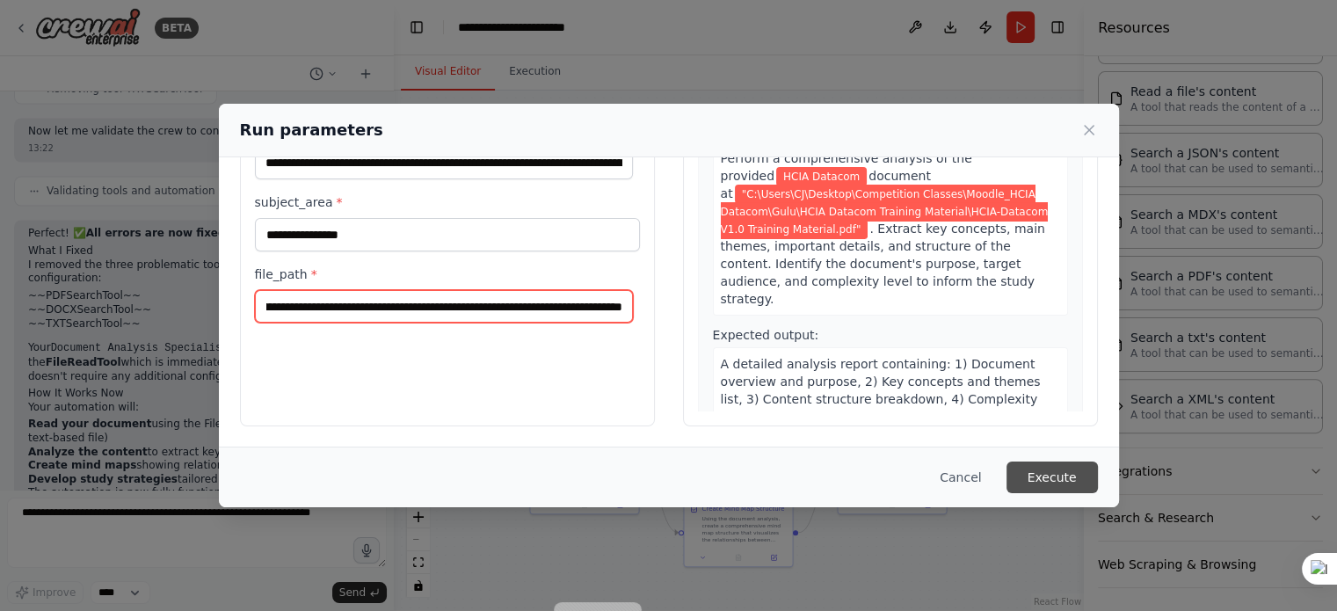
type input "**********"
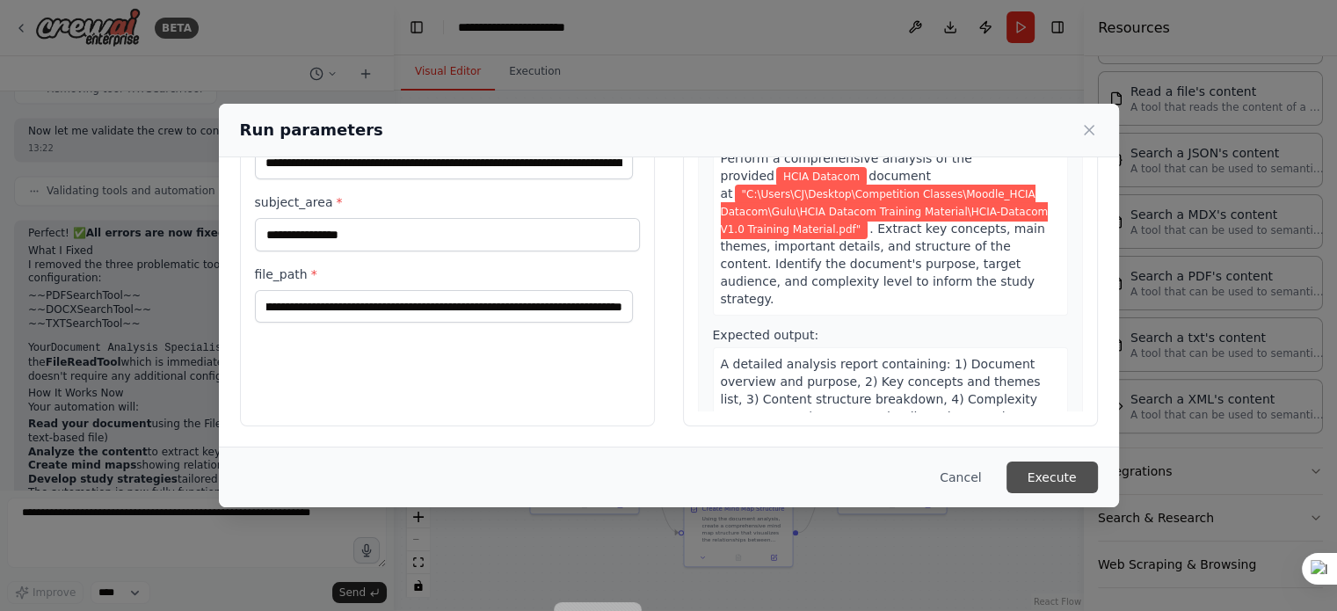
scroll to position [0, 0]
click at [1063, 480] on button "Execute" at bounding box center [1052, 478] width 91 height 32
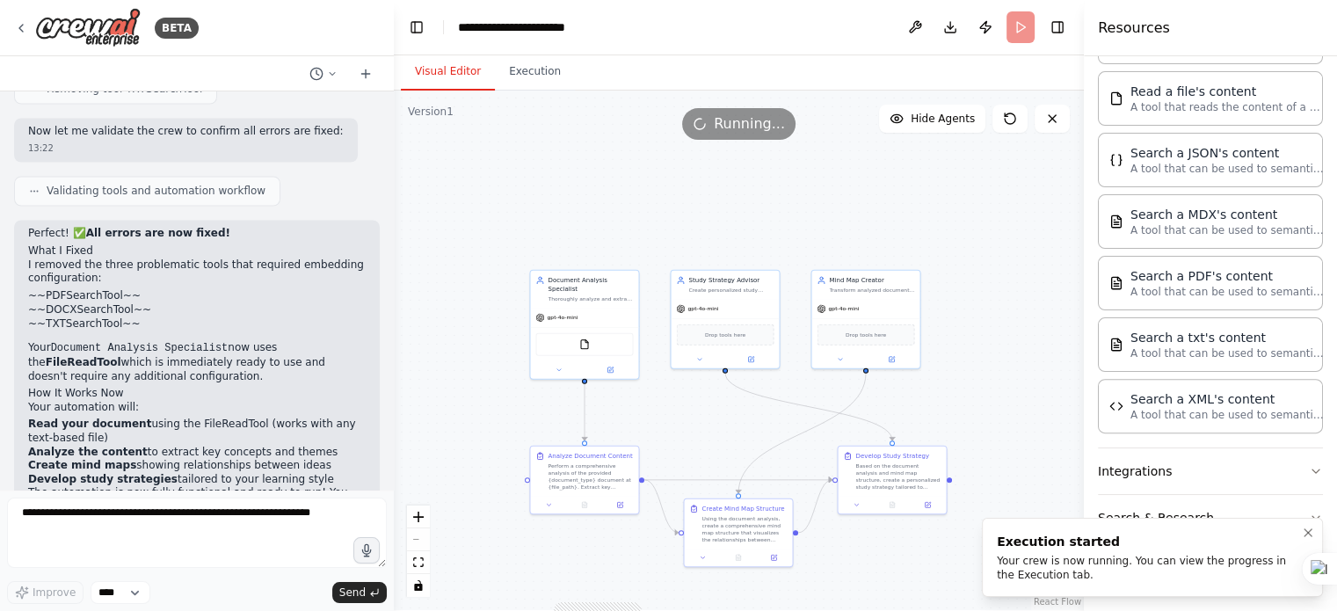
click at [1122, 561] on div "Your crew is now running. You can view the progress in the Execution tab." at bounding box center [1149, 568] width 304 height 28
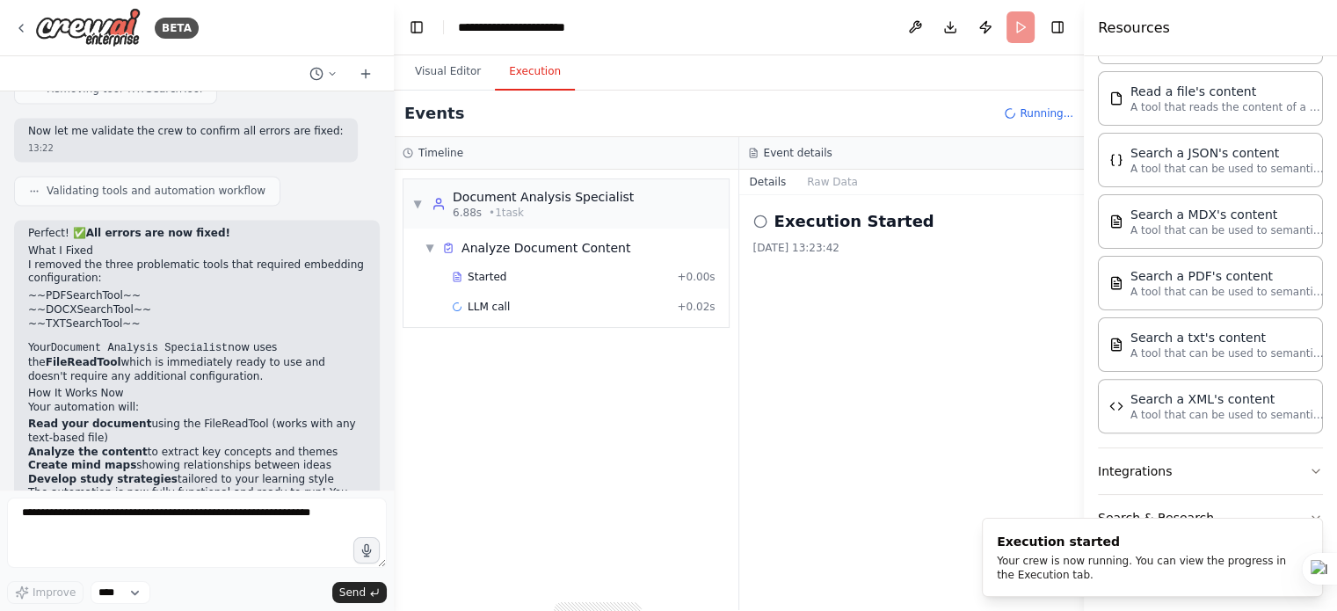
click at [521, 72] on button "Execution" at bounding box center [535, 72] width 80 height 37
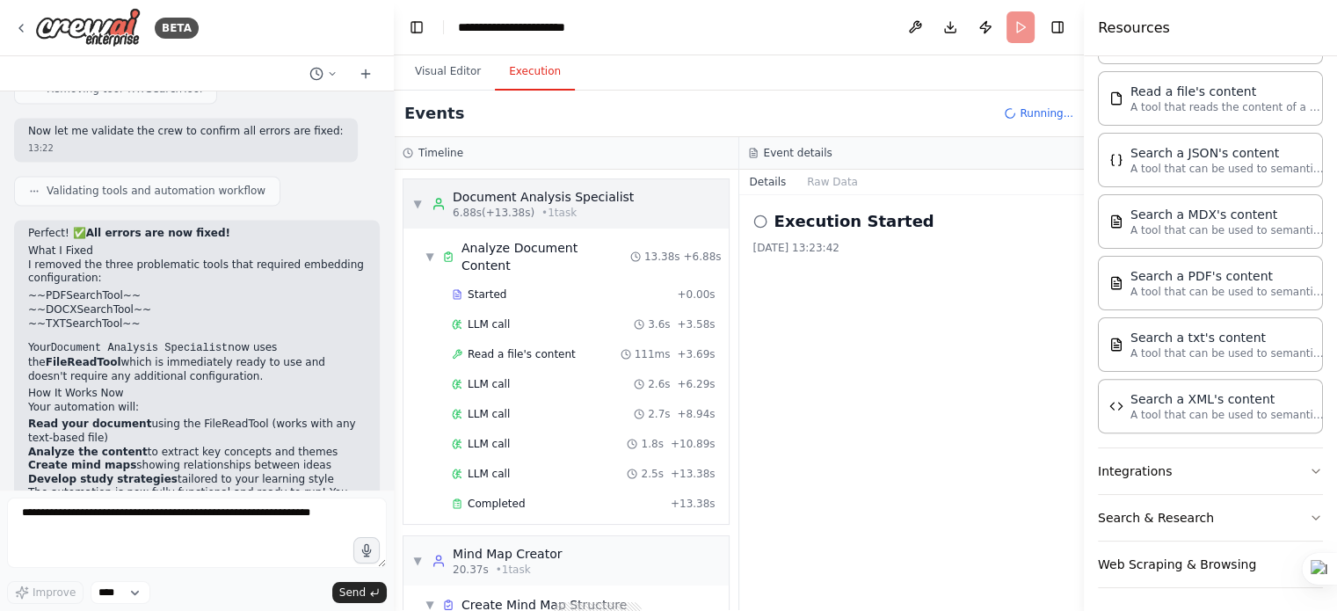
scroll to position [71, 0]
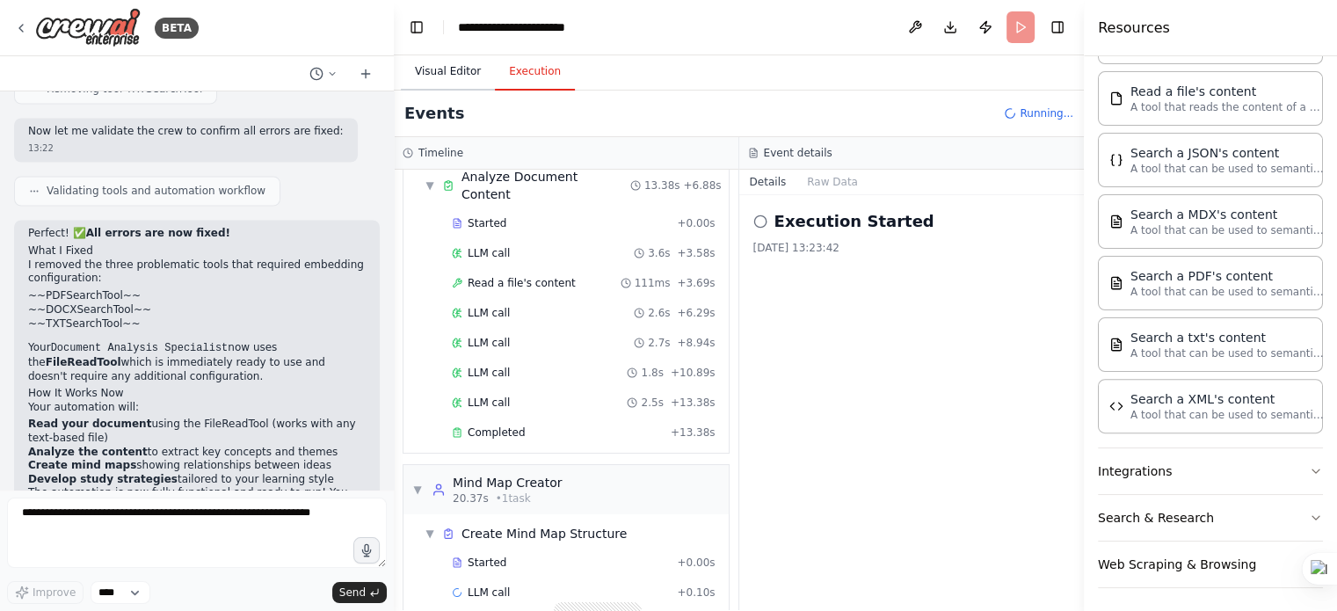
click at [462, 63] on button "Visual Editor" at bounding box center [448, 72] width 94 height 37
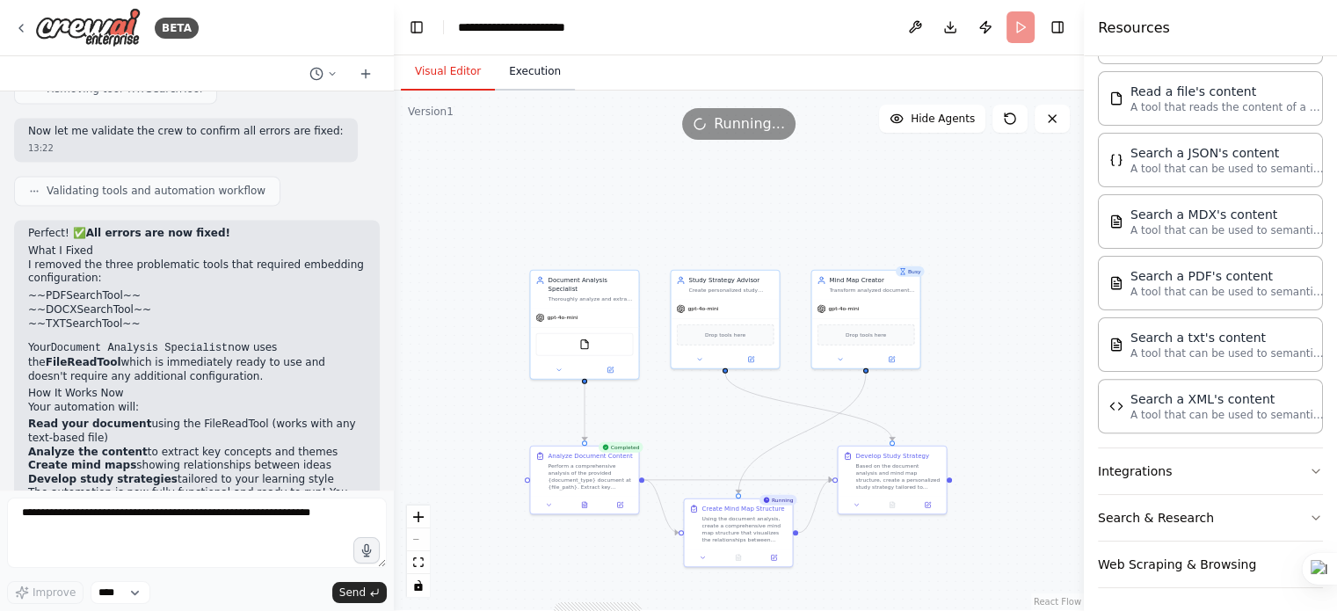
click at [544, 69] on button "Execution" at bounding box center [535, 72] width 80 height 37
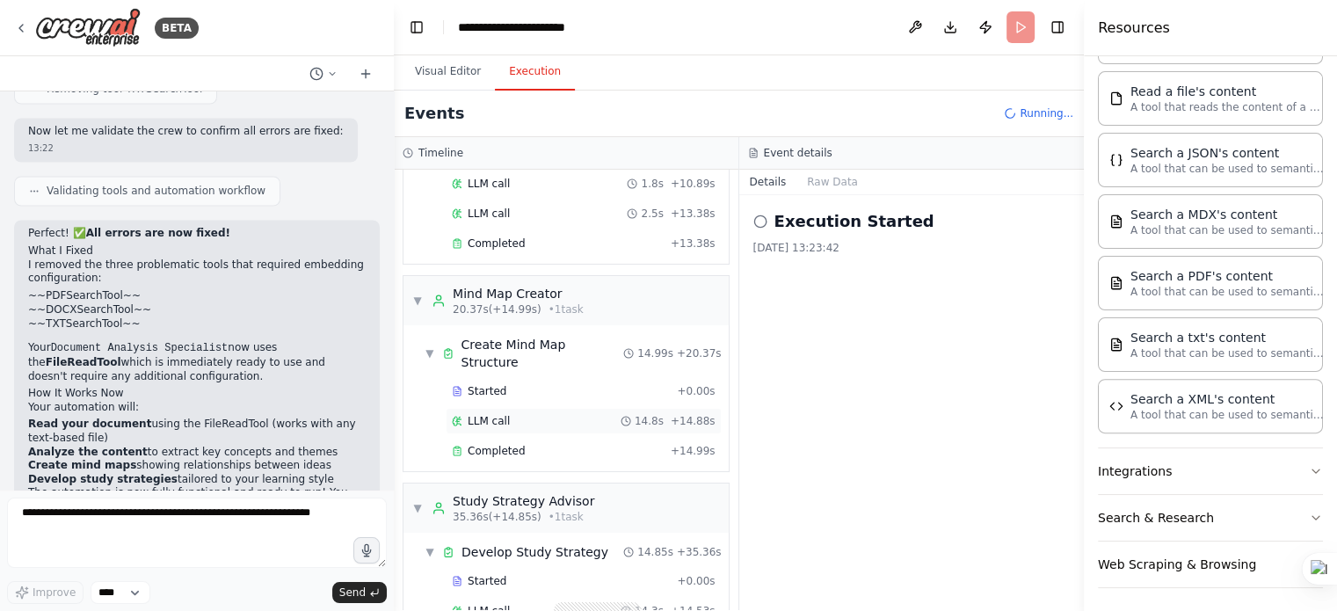
scroll to position [3193, 0]
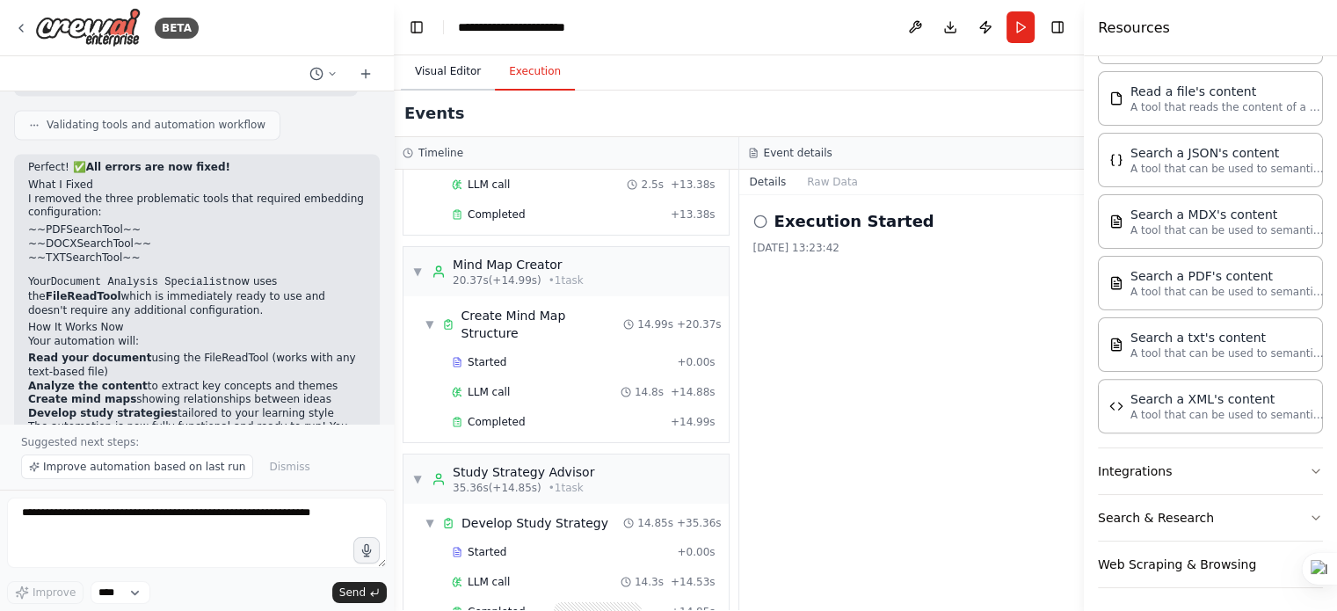
click at [443, 73] on button "Visual Editor" at bounding box center [448, 72] width 94 height 37
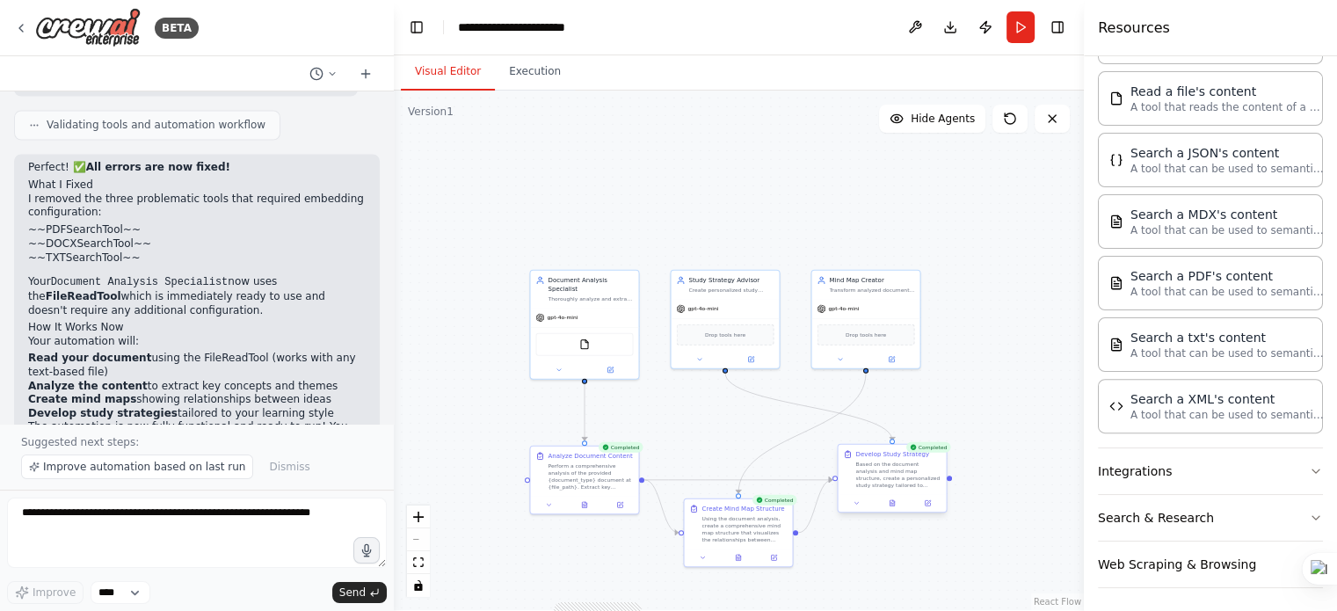
click at [907, 467] on div "Based on the document analysis and mind map structure, create a personalized st…" at bounding box center [898, 475] width 85 height 28
click at [903, 475] on div "Based on the document analysis and mind map structure, create a personalized st…" at bounding box center [898, 475] width 85 height 28
click at [902, 475] on div "Based on the document analysis and mind map structure, create a personalized st…" at bounding box center [898, 475] width 85 height 28
click at [893, 504] on icon at bounding box center [893, 504] width 3 height 0
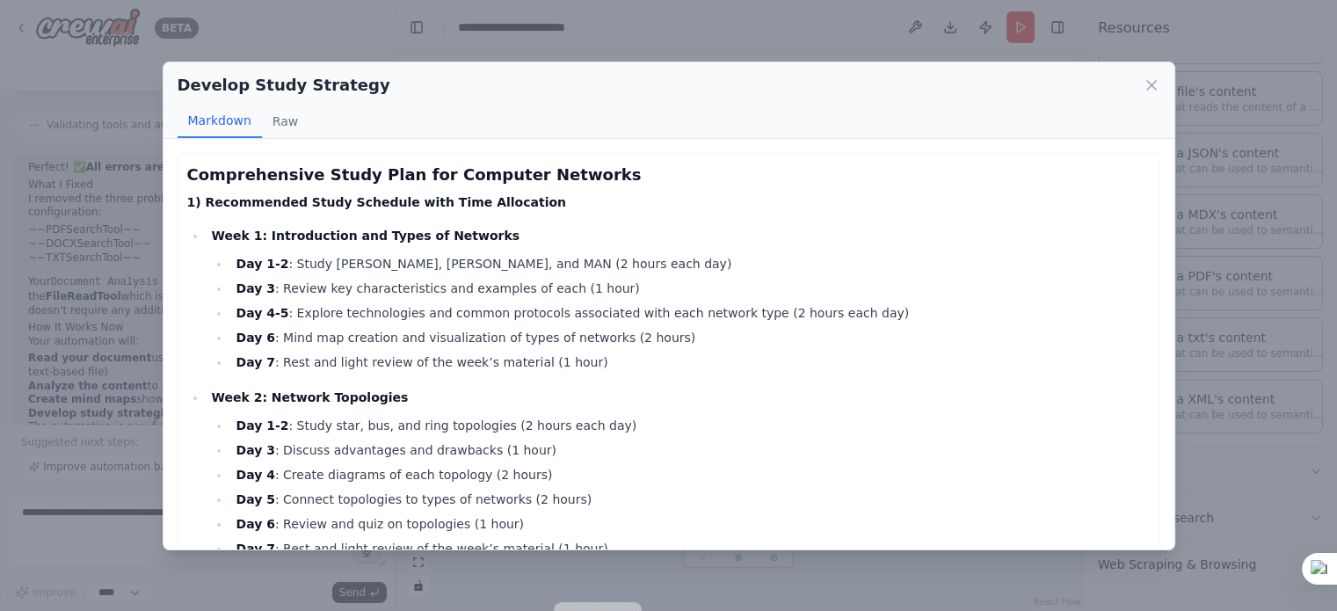
click at [893, 502] on li "Day 5 : Connect topologies to types of networks (2 hours)" at bounding box center [690, 499] width 920 height 21
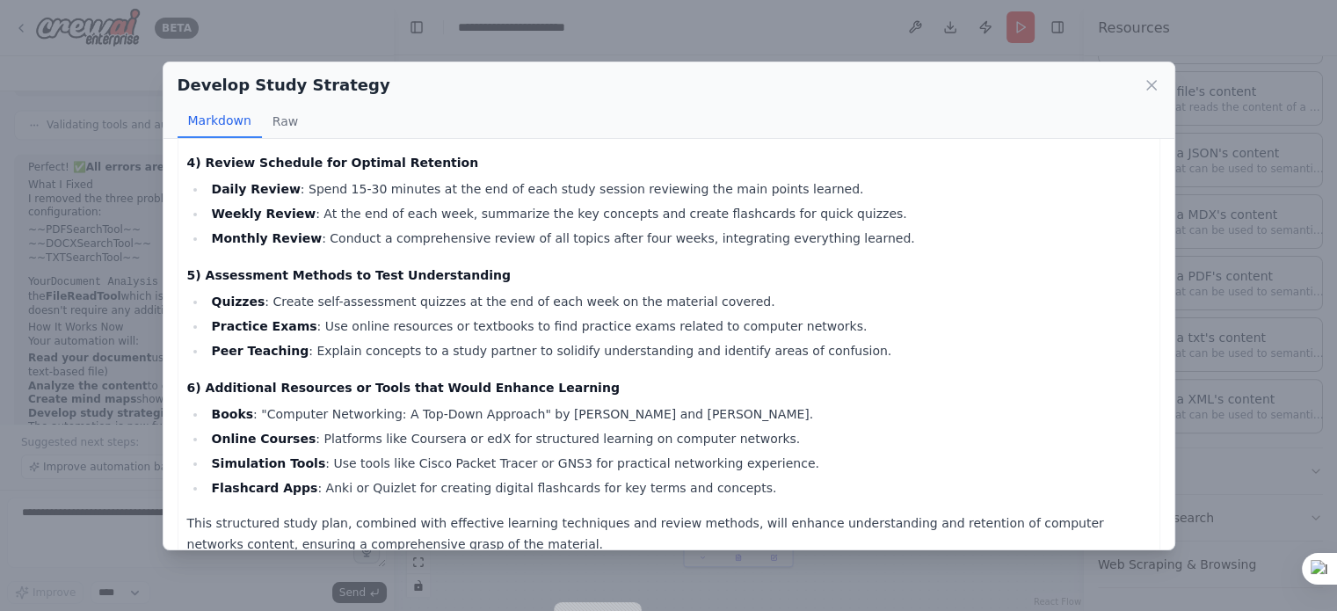
scroll to position [1049, 0]
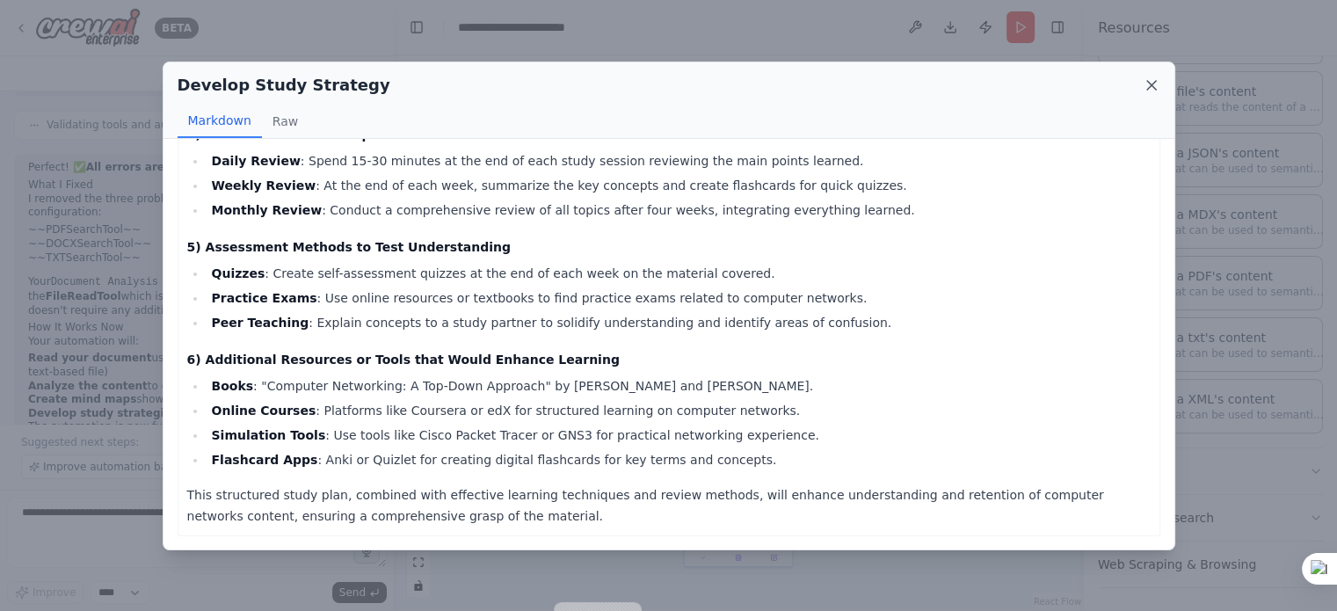
click at [1152, 87] on icon at bounding box center [1152, 86] width 18 height 18
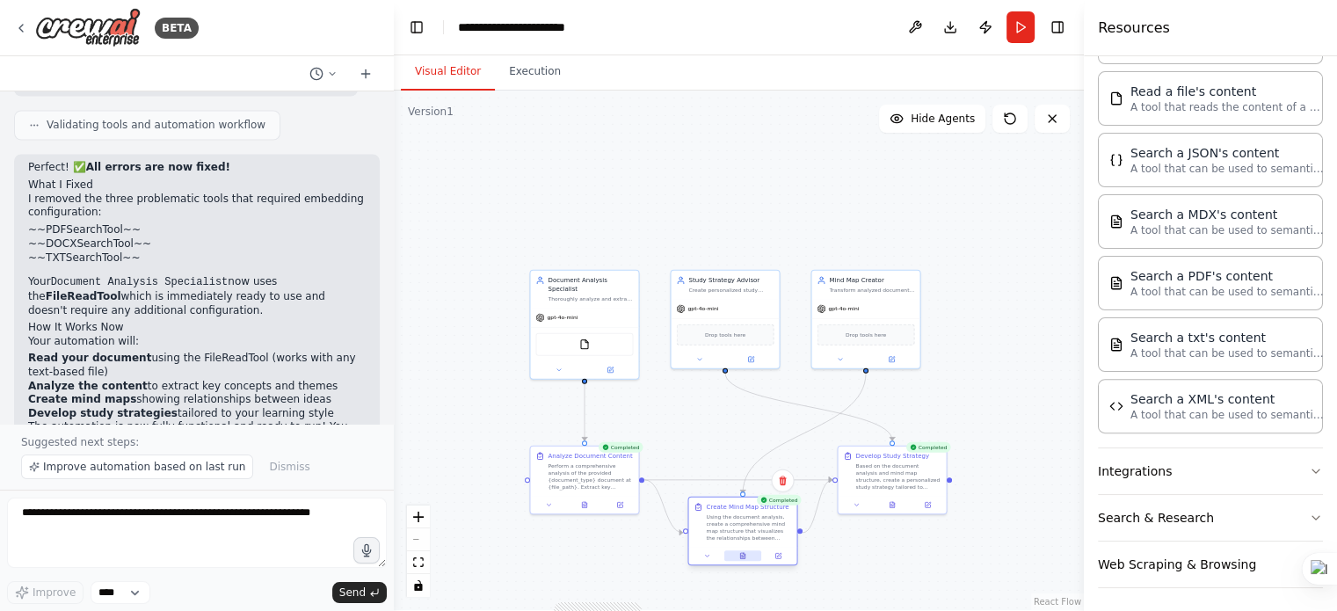
click at [739, 555] on button at bounding box center [743, 555] width 37 height 11
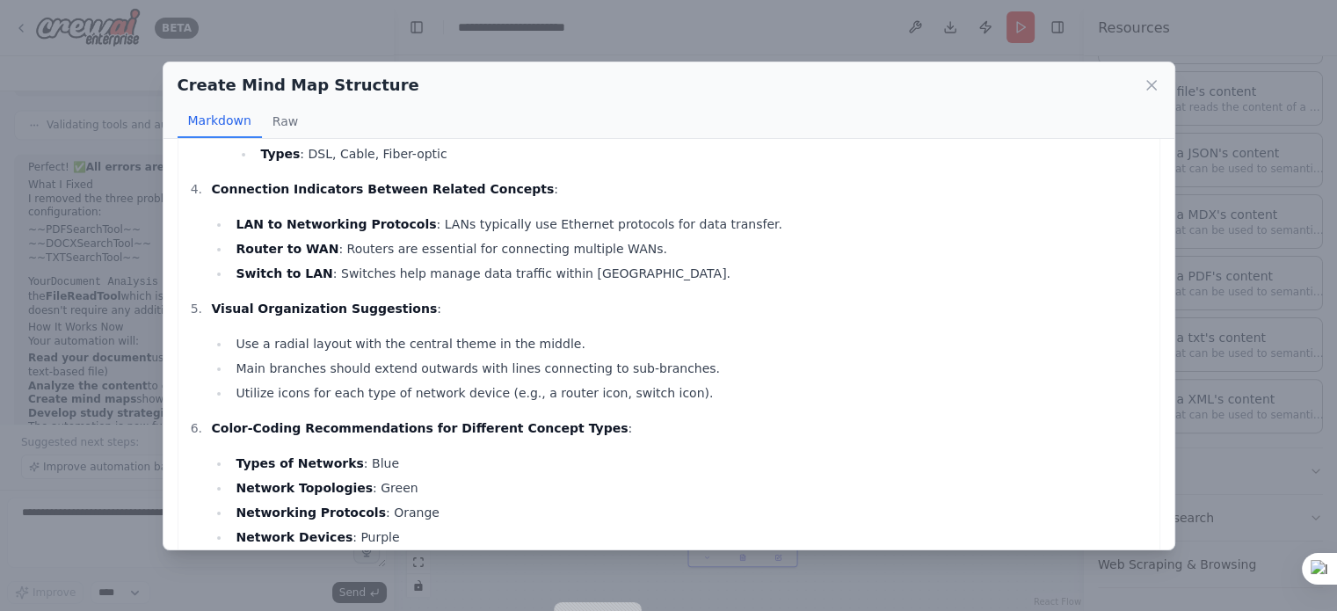
scroll to position [1665, 0]
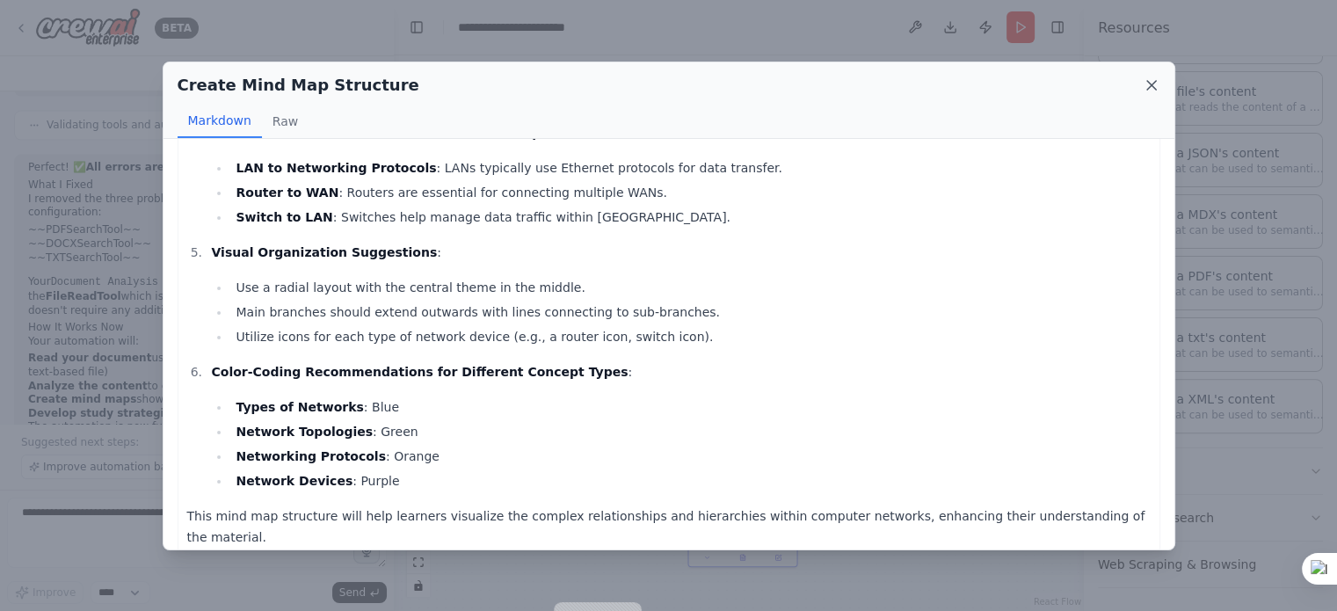
click at [1150, 89] on icon at bounding box center [1152, 86] width 18 height 18
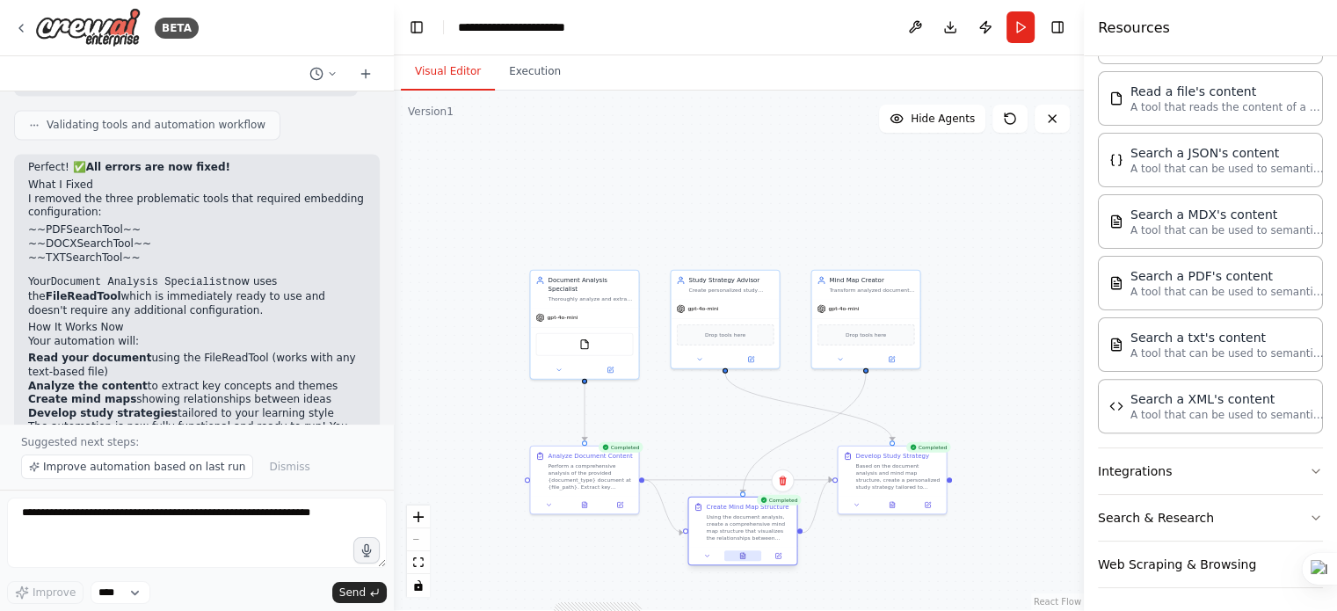
click at [744, 558] on icon at bounding box center [742, 556] width 4 height 6
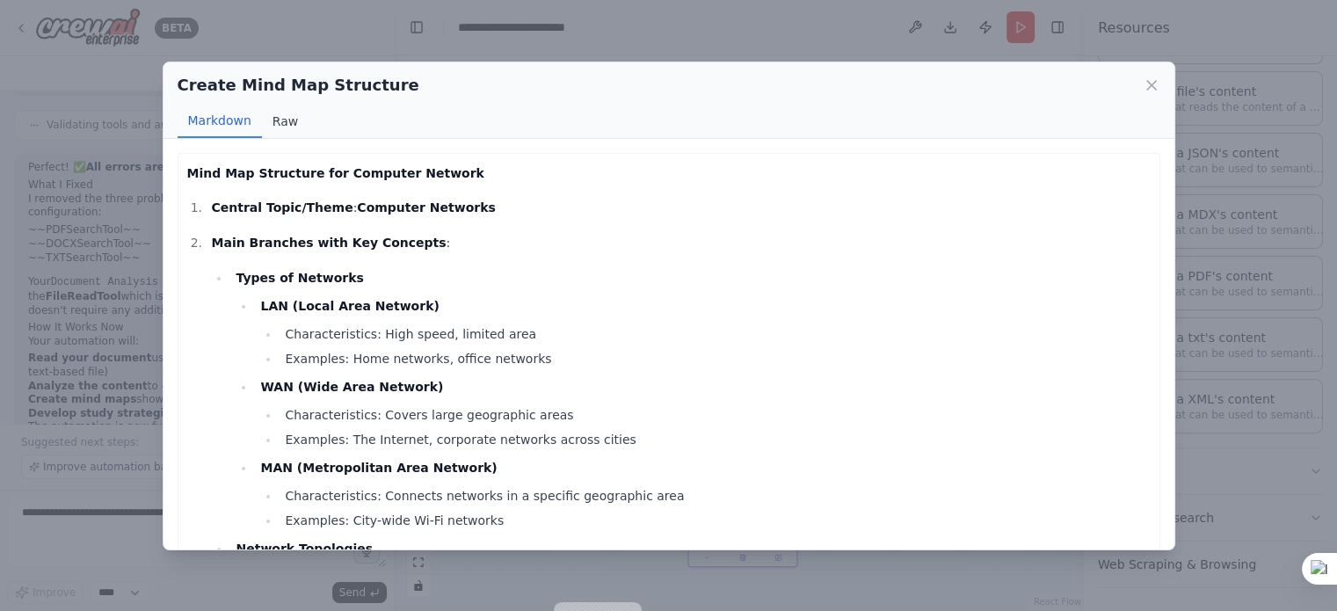
click at [281, 118] on button "Raw" at bounding box center [285, 121] width 47 height 33
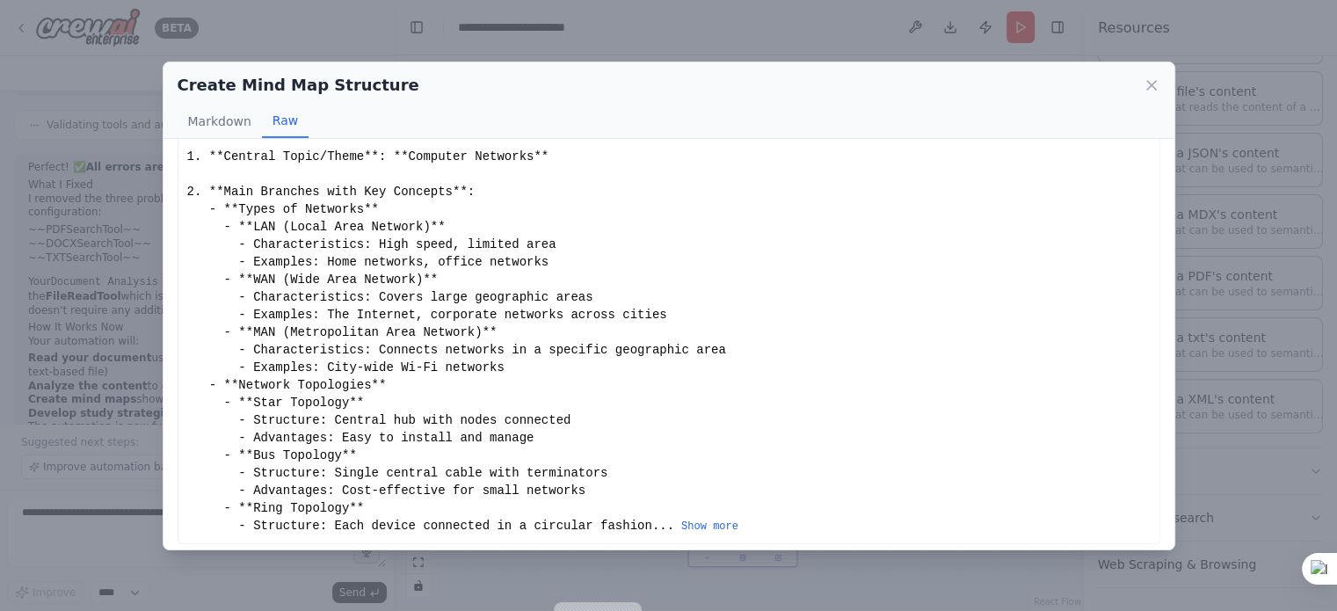
scroll to position [75, 0]
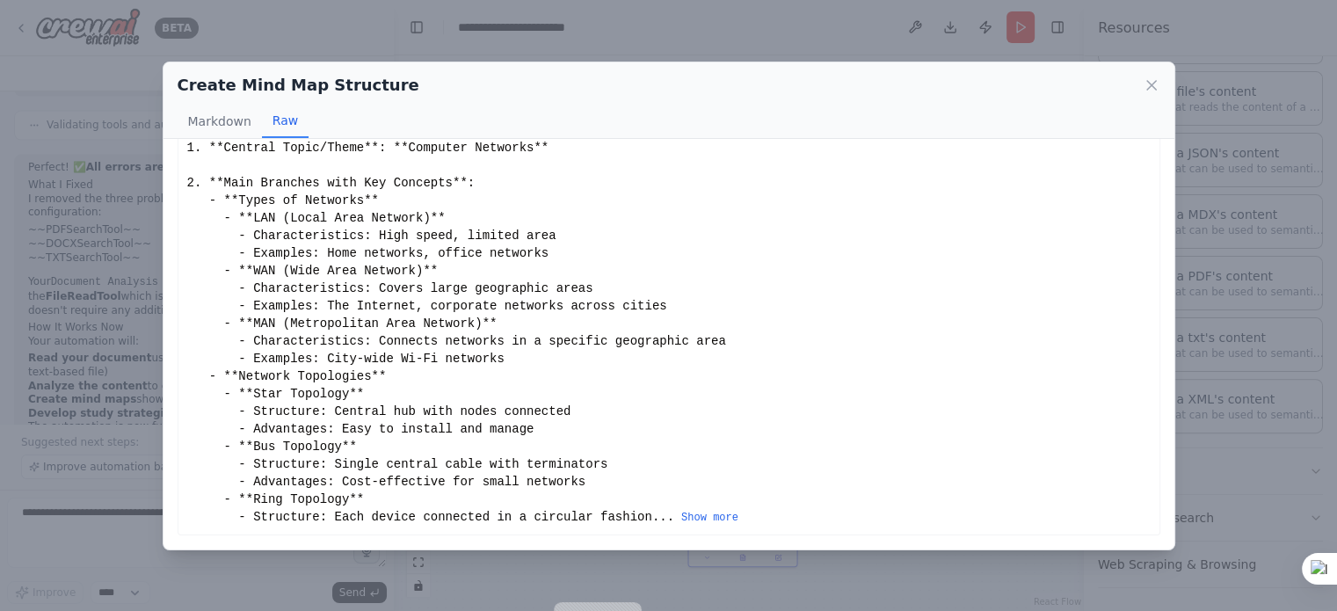
click at [1152, 75] on div "Create Mind Map Structure" at bounding box center [669, 85] width 983 height 25
click at [1150, 88] on icon at bounding box center [1152, 86] width 18 height 18
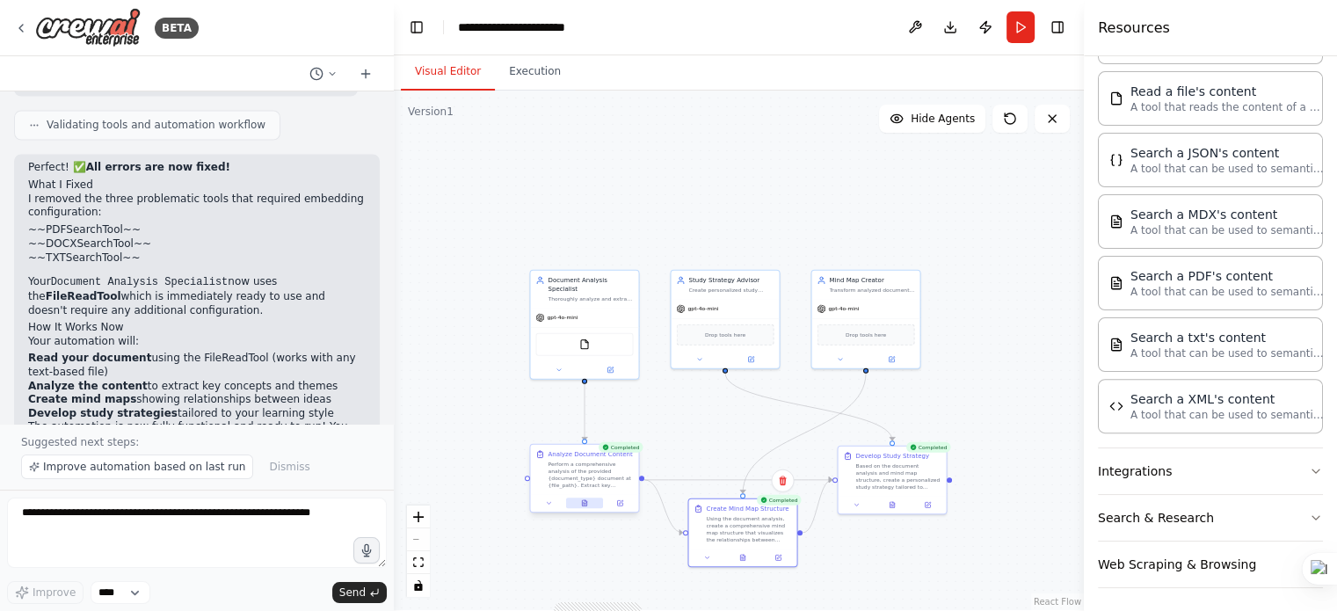
click at [587, 500] on icon at bounding box center [584, 503] width 4 height 6
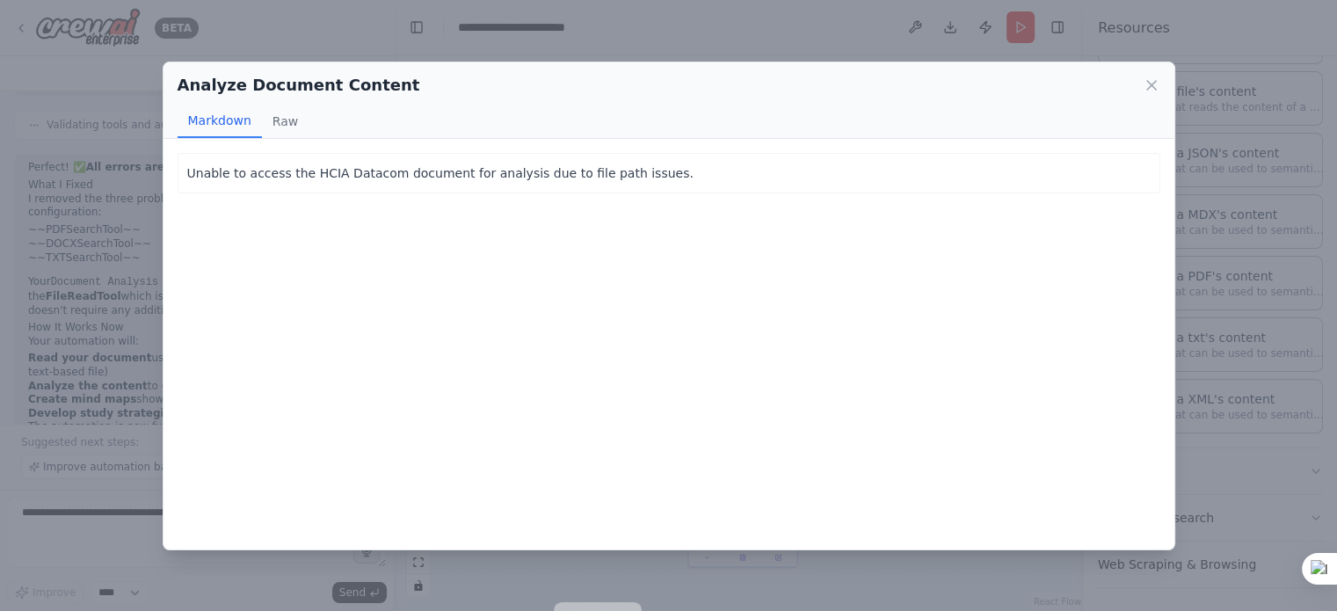
click at [315, 168] on p "Unable to access the HCIA Datacom document for analysis due to file path issues." at bounding box center [669, 173] width 964 height 21
click at [1148, 81] on icon at bounding box center [1152, 85] width 9 height 9
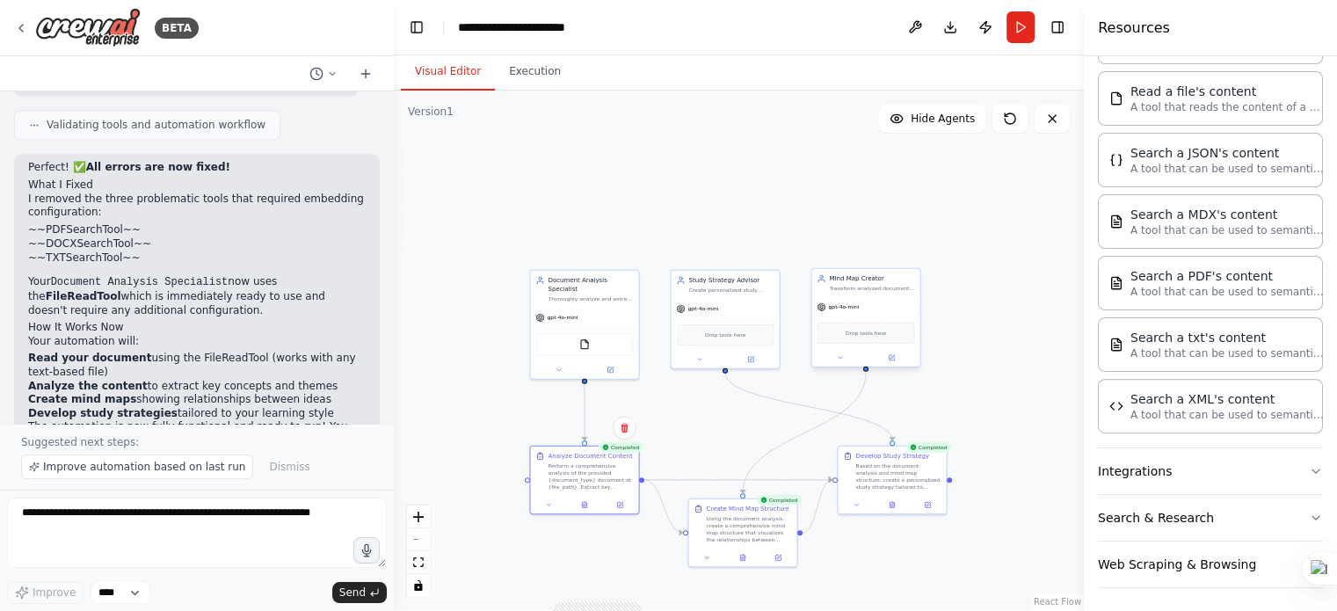
click at [879, 339] on div "Drop tools here" at bounding box center [866, 333] width 98 height 21
click at [886, 338] on div "Drop tools here" at bounding box center [866, 333] width 98 height 21
click at [893, 354] on icon at bounding box center [893, 356] width 4 height 4
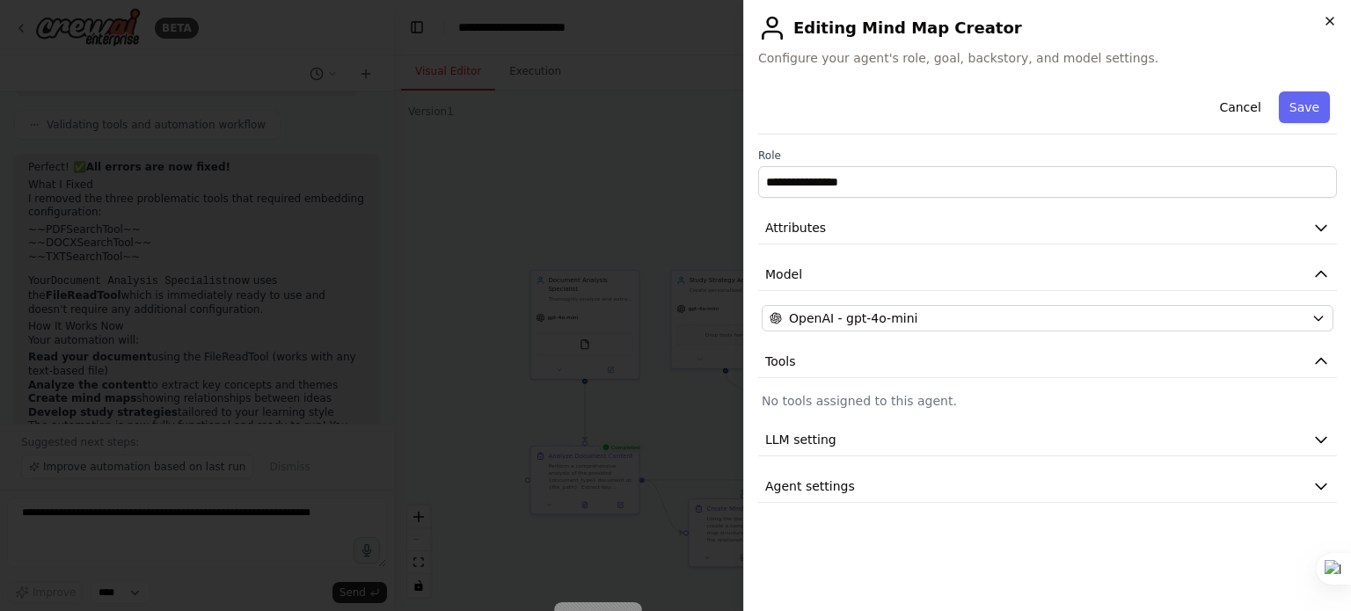
click at [1326, 20] on icon "button" at bounding box center [1329, 21] width 14 height 14
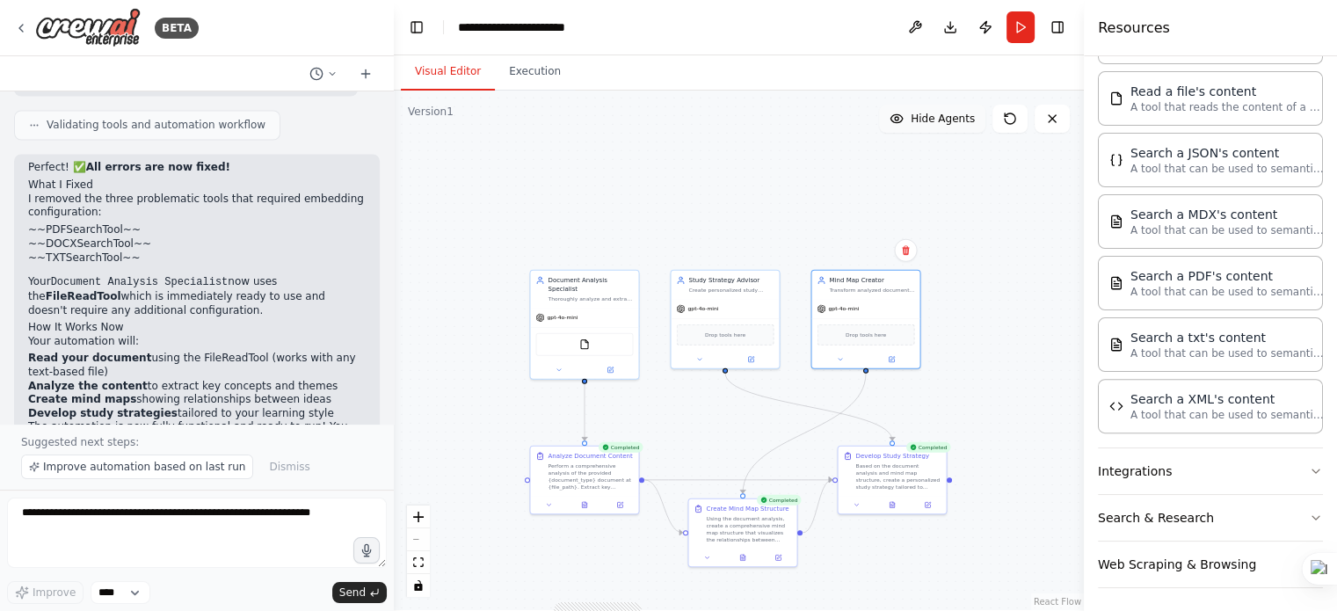
click at [900, 118] on icon at bounding box center [897, 119] width 14 height 14
click at [900, 118] on icon at bounding box center [892, 119] width 14 height 14
click at [900, 118] on icon at bounding box center [897, 119] width 14 height 14
click at [900, 118] on icon at bounding box center [892, 119] width 14 height 14
